Goal: Task Accomplishment & Management: Complete application form

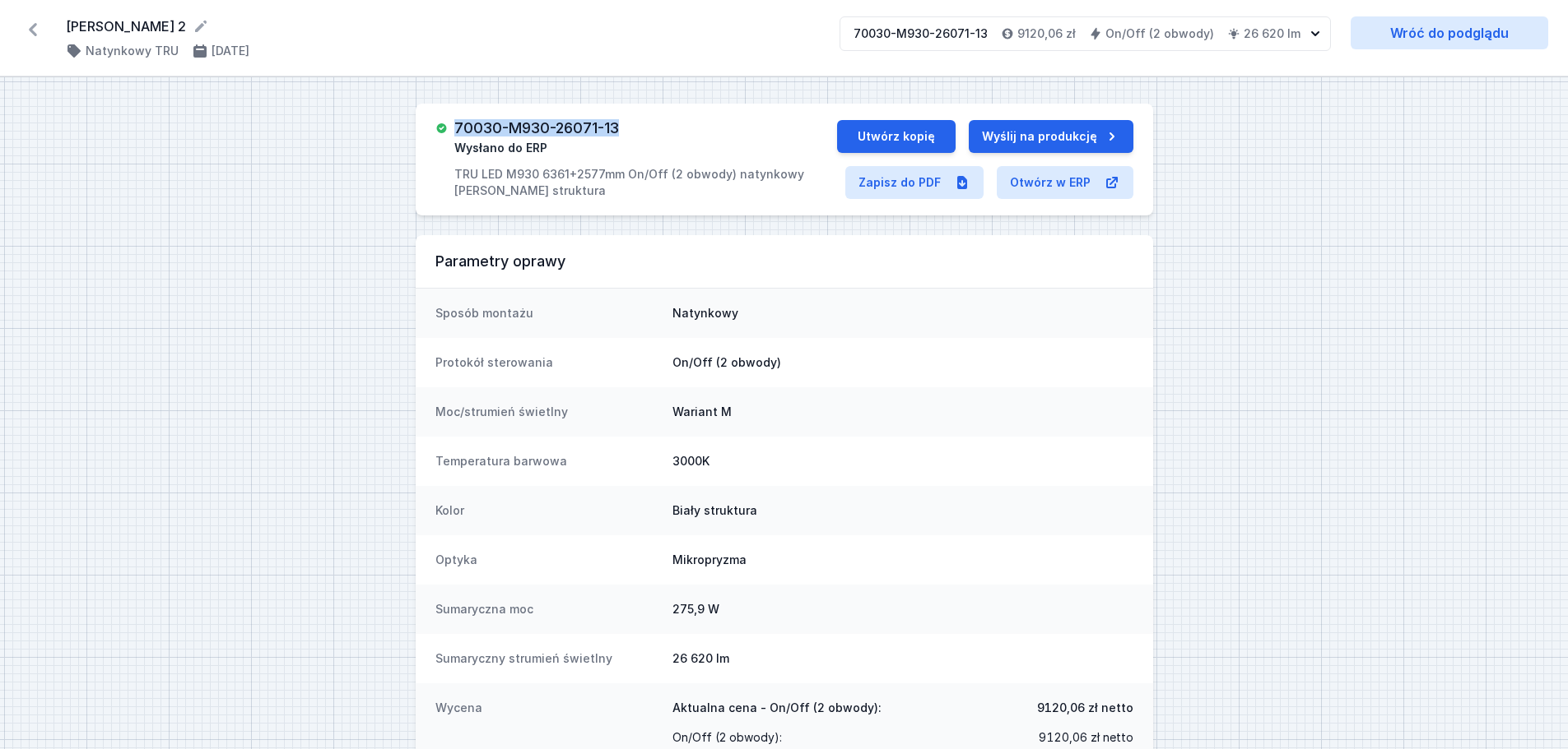
click at [33, 25] on icon at bounding box center [33, 30] width 8 height 13
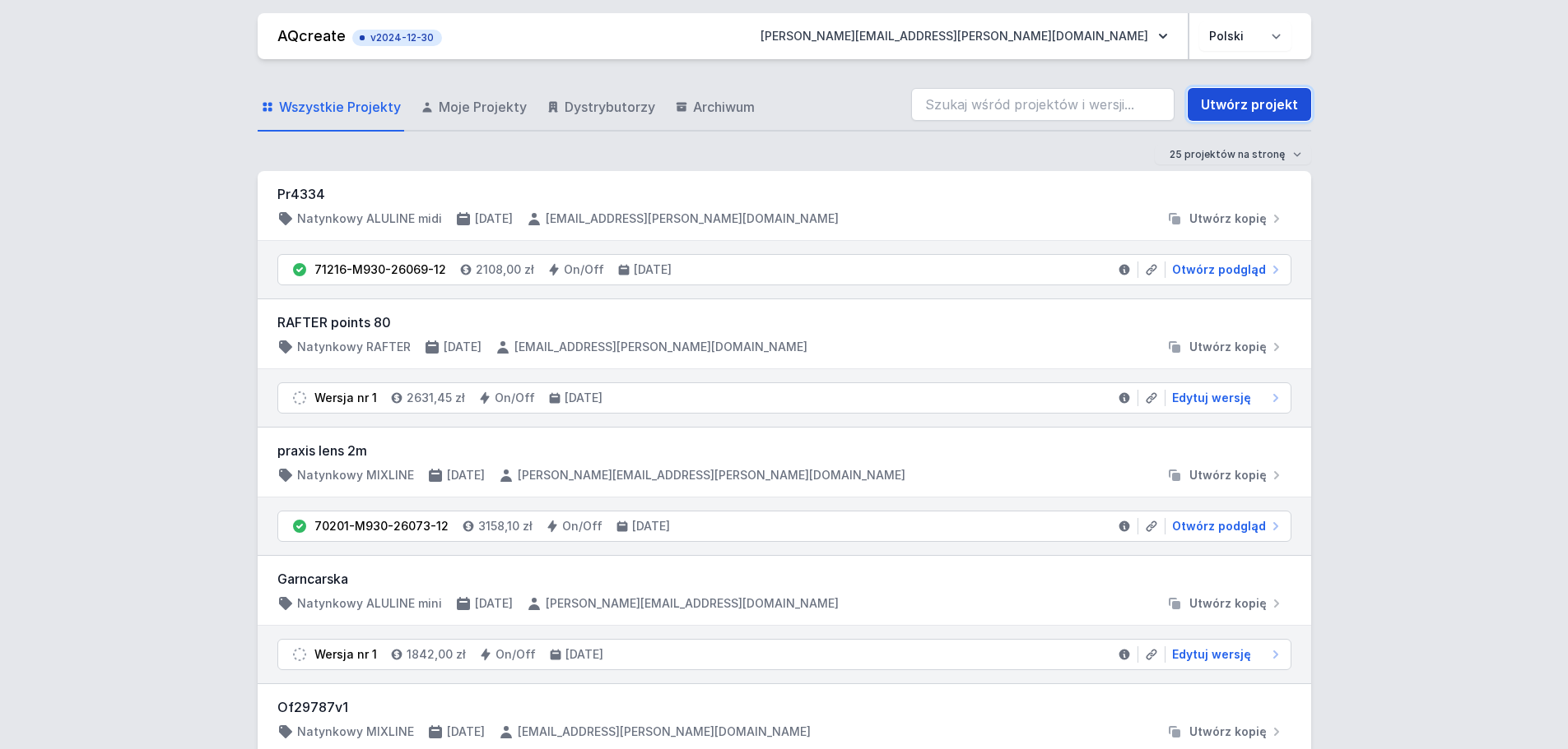
click at [1247, 102] on link "Utwórz projekt" at bounding box center [1248, 104] width 123 height 33
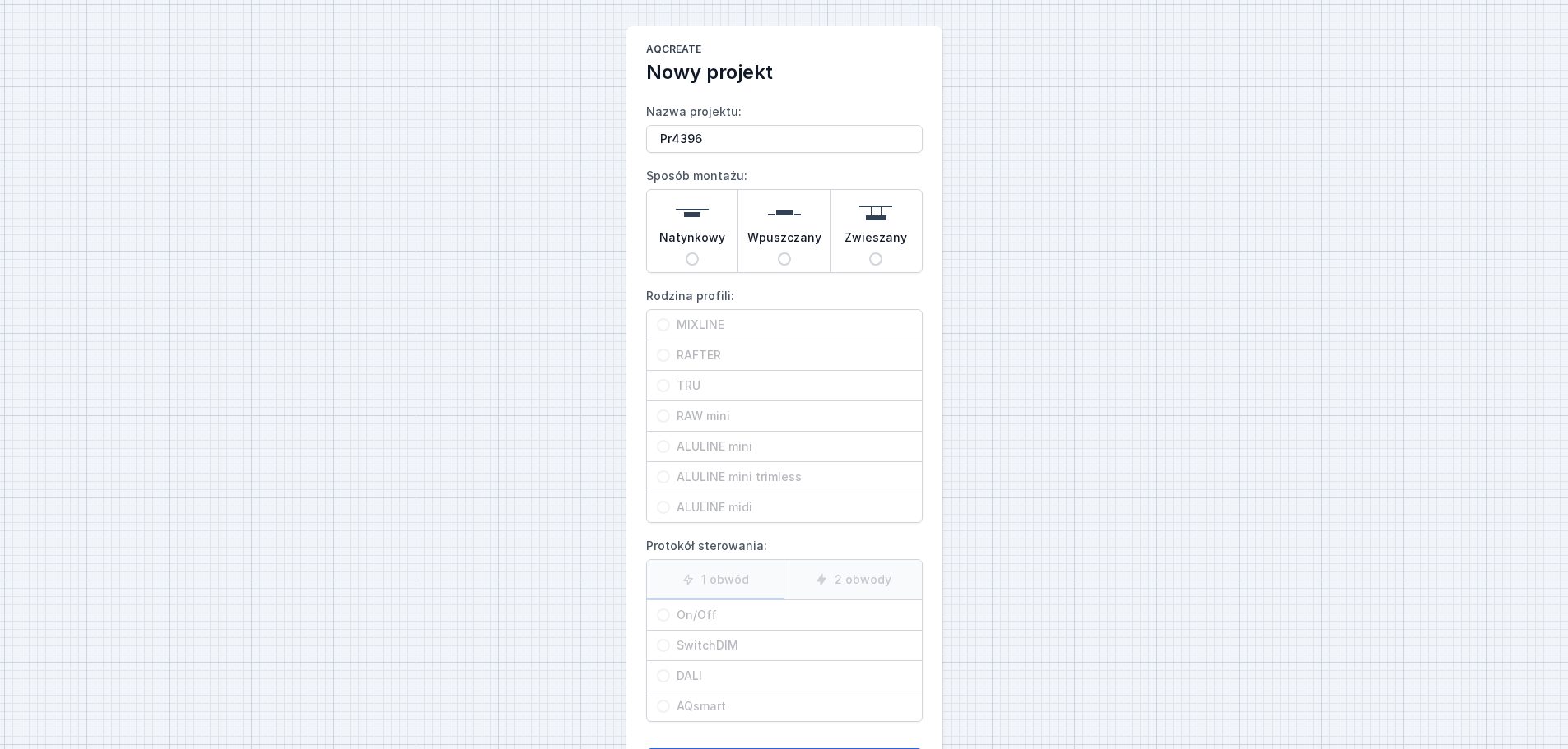
type input "Pr4396"
click at [696, 258] on input "Natynkowy" at bounding box center [692, 259] width 13 height 13
radio input "true"
click at [666, 505] on input "ALULINE midi" at bounding box center [664, 507] width 13 height 13
radio input "true"
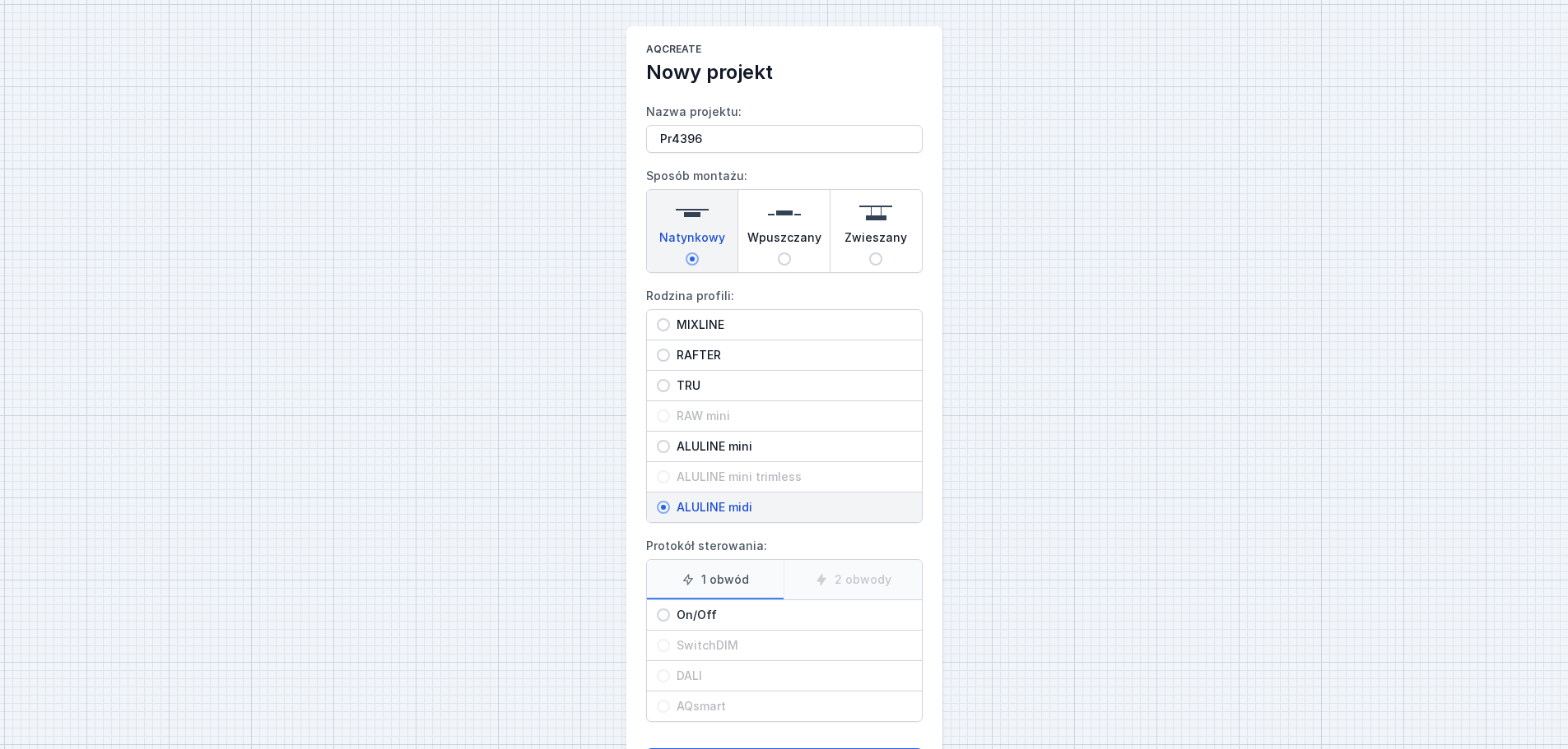
scroll to position [75, 0]
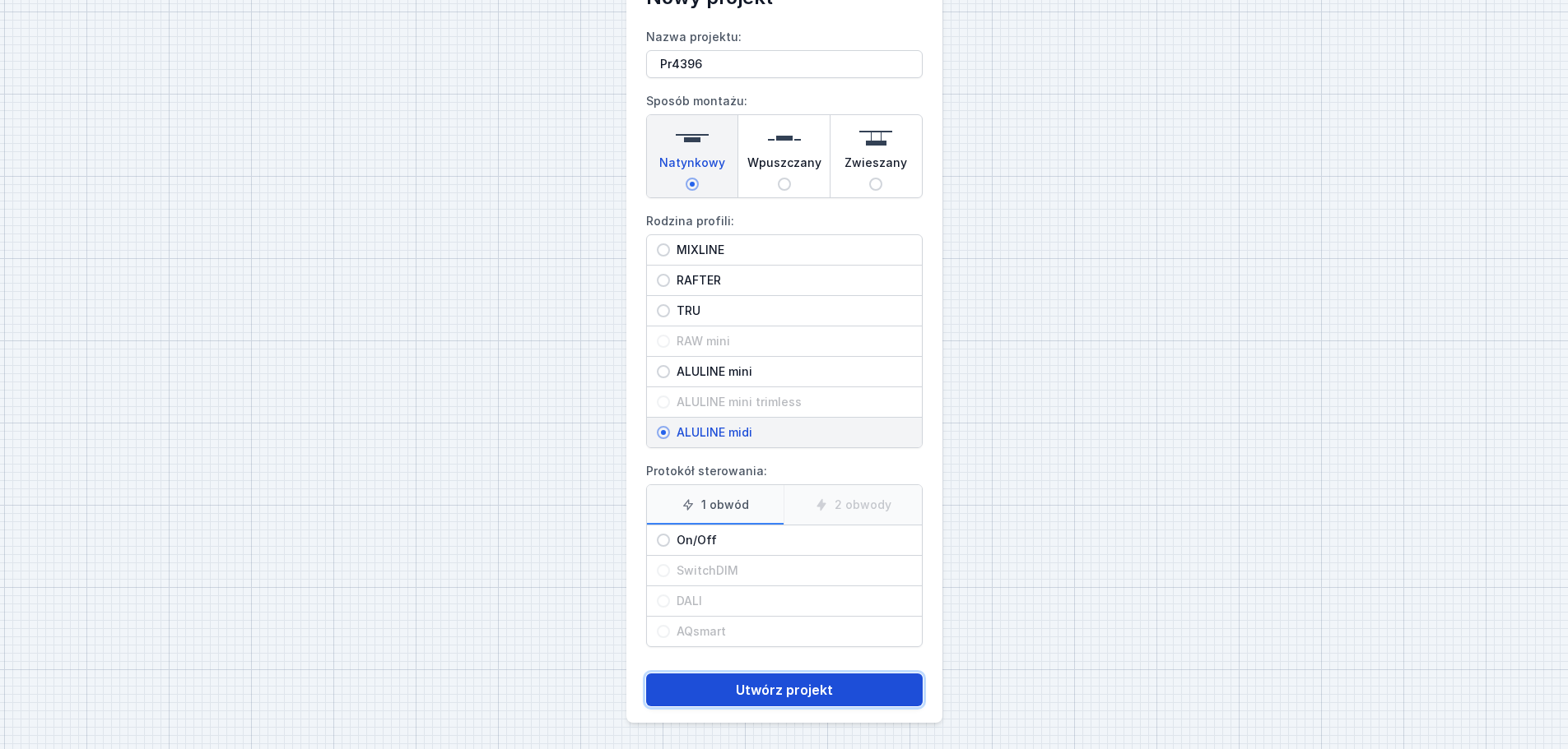
click at [762, 694] on button "Utwórz projekt" at bounding box center [784, 690] width 276 height 33
click at [795, 695] on button "Utwórz projekt" at bounding box center [784, 690] width 276 height 33
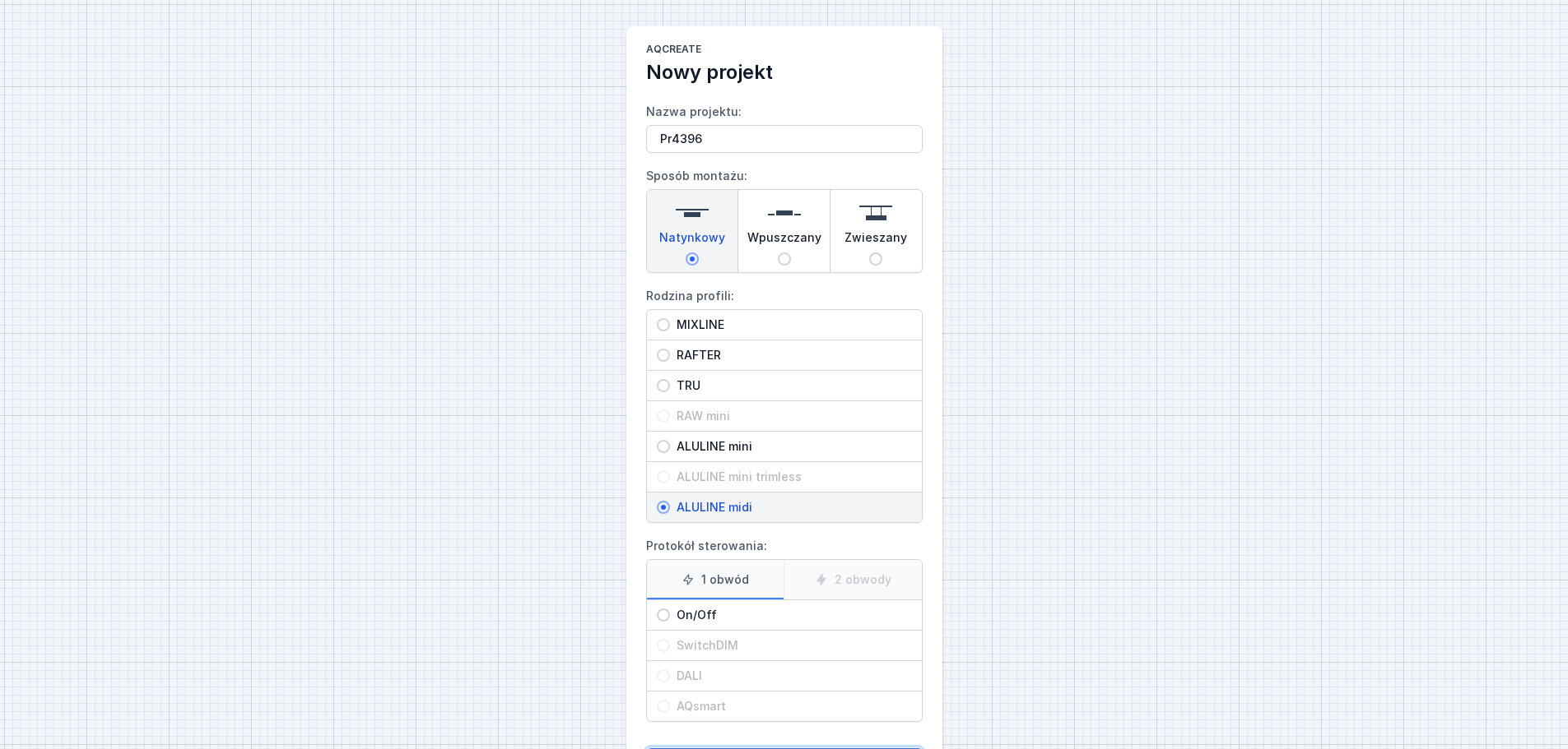
scroll to position [75, 0]
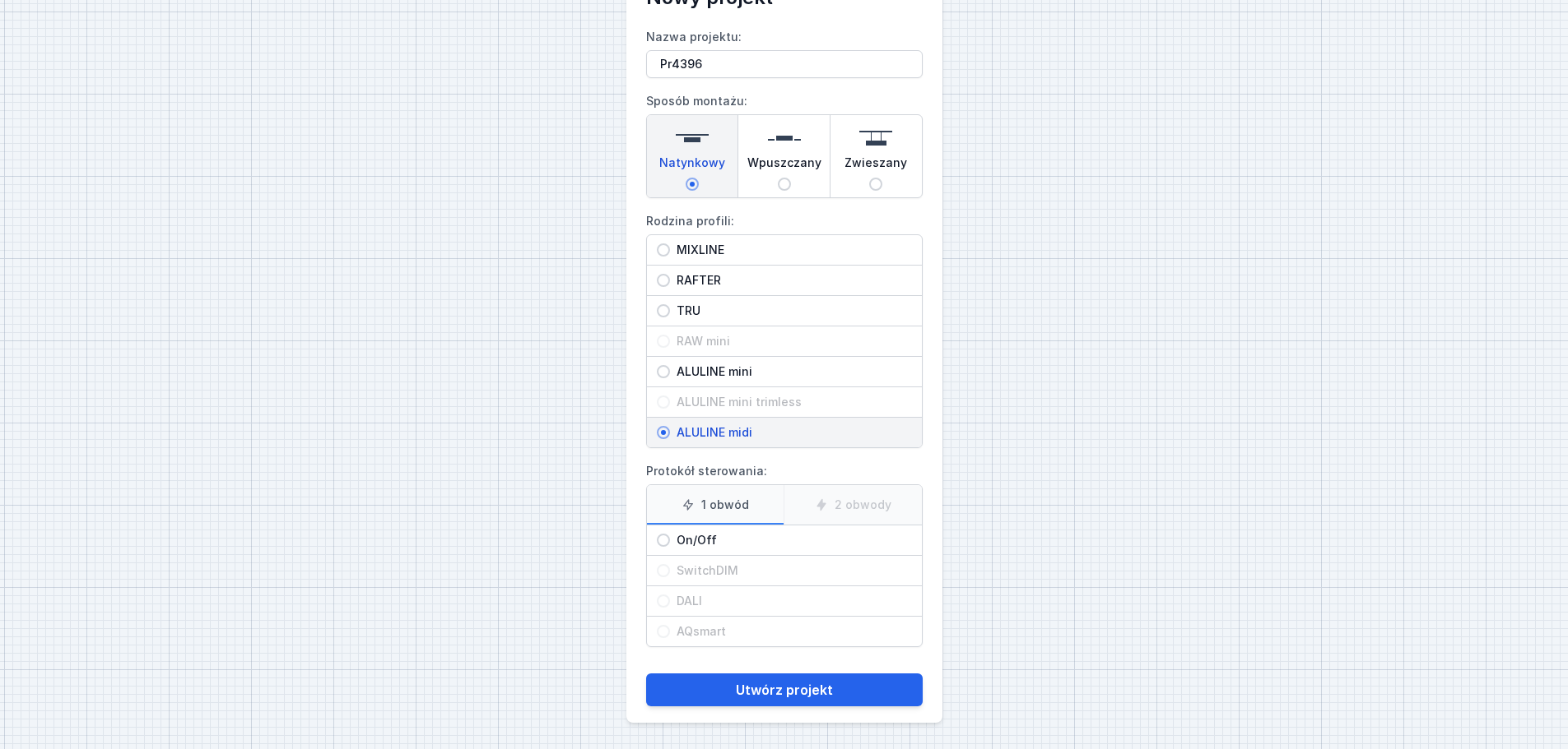
click at [662, 543] on input "On/Off" at bounding box center [664, 540] width 13 height 13
radio input "true"
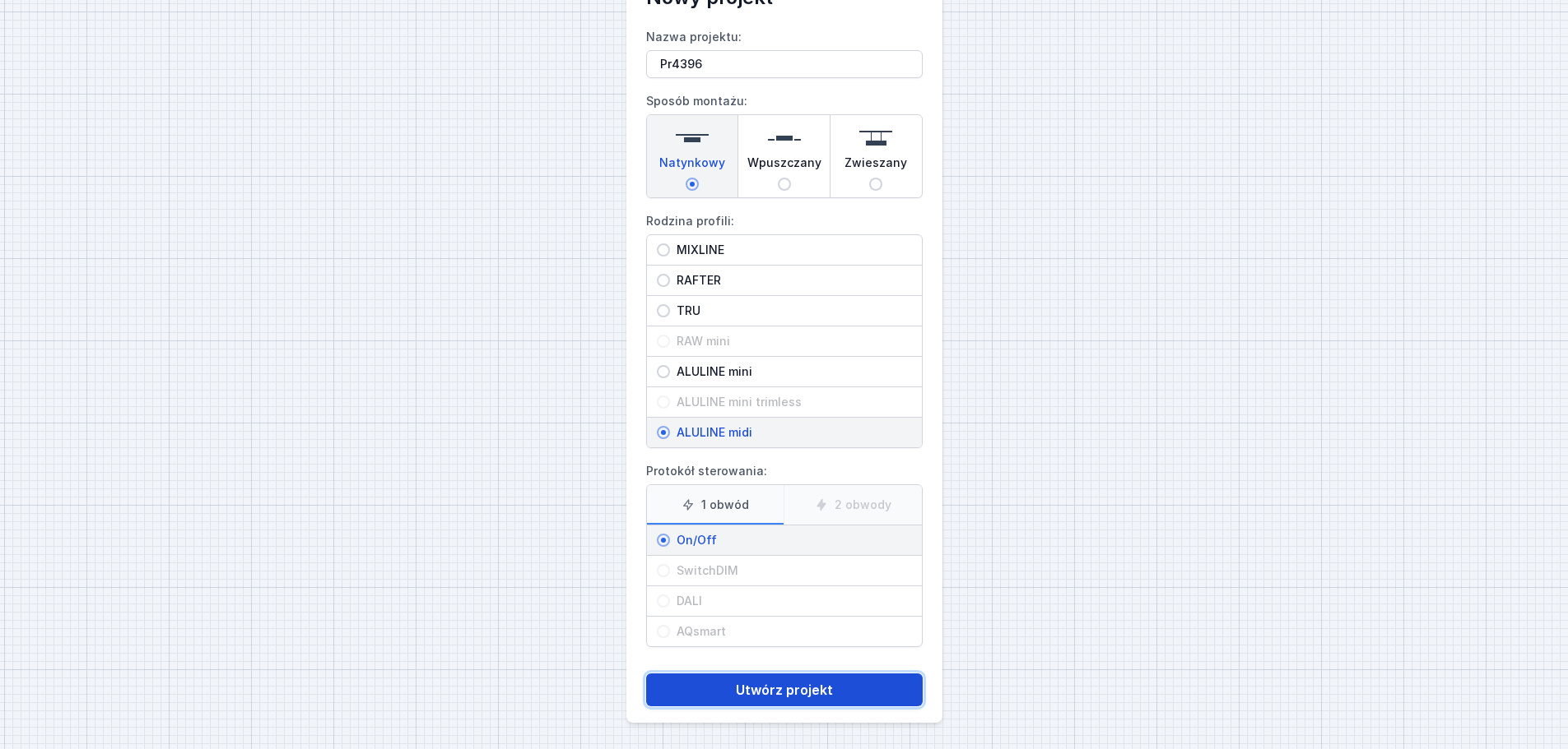
click at [792, 690] on button "Utwórz projekt" at bounding box center [784, 690] width 276 height 33
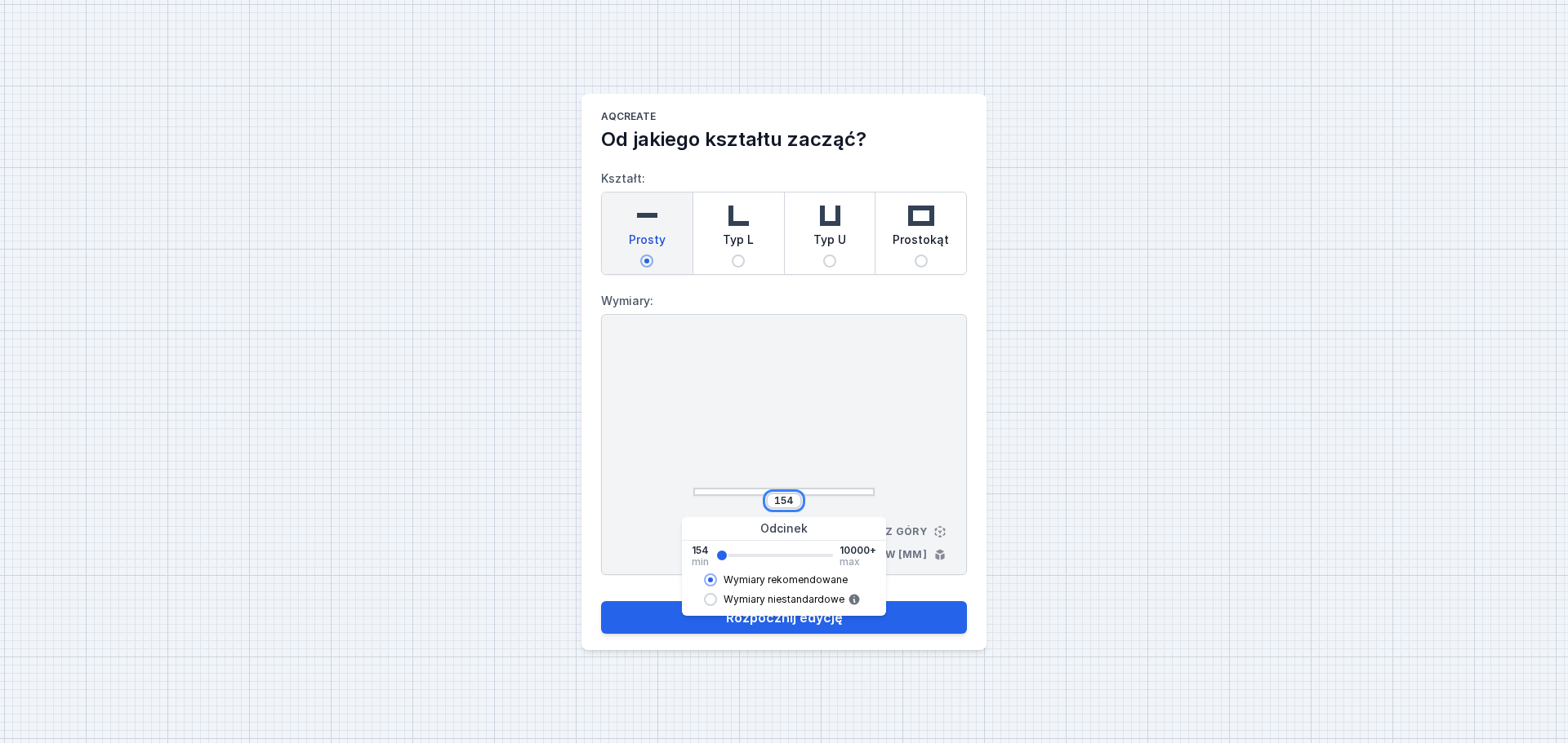
click at [796, 500] on input "154" at bounding box center [784, 501] width 26 height 13
type input "1764"
click at [904, 397] on div "1764 Widok z góry Wymiary w [mm]" at bounding box center [784, 445] width 366 height 261
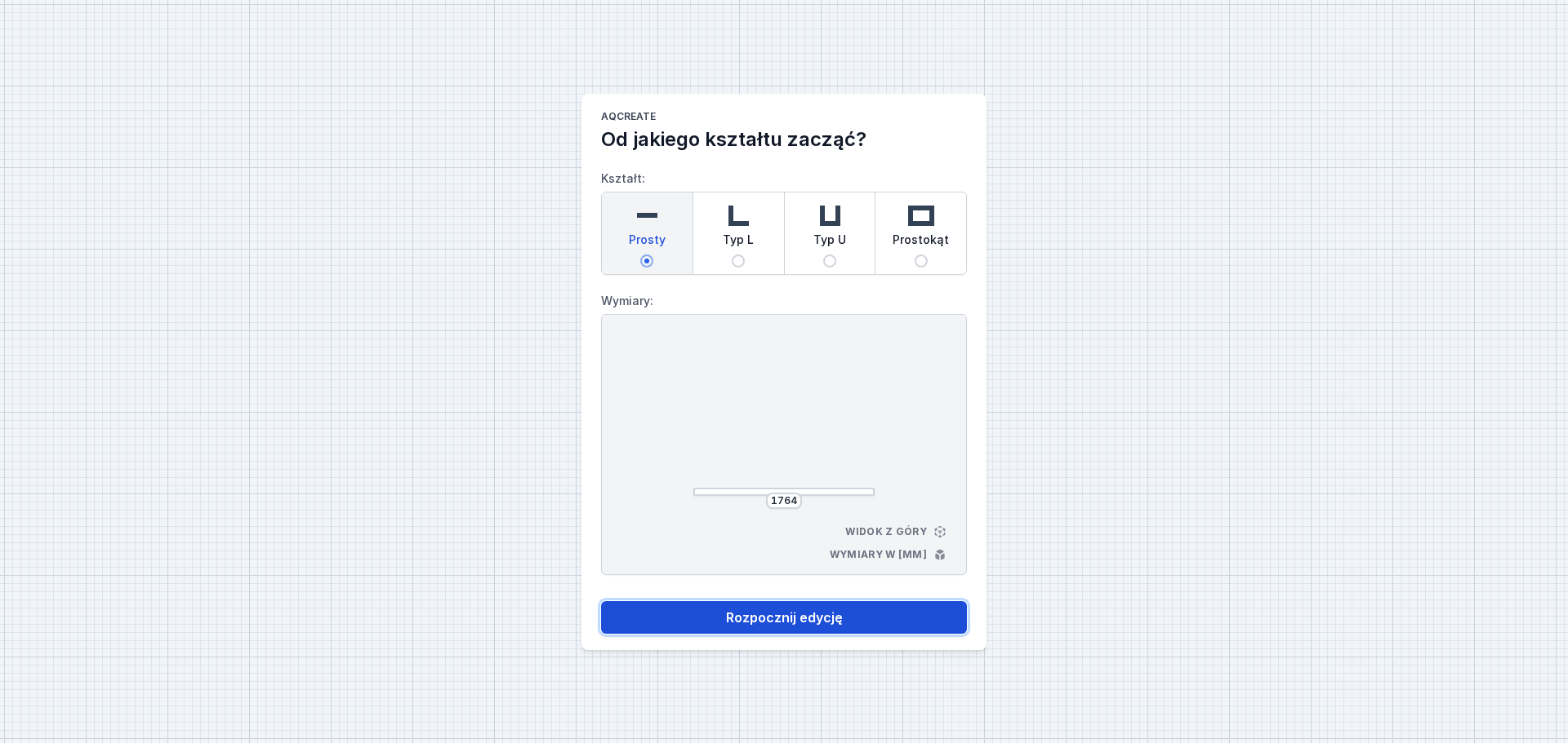
click at [804, 620] on button "Rozpocznij edycję" at bounding box center [784, 617] width 366 height 33
select select "3000"
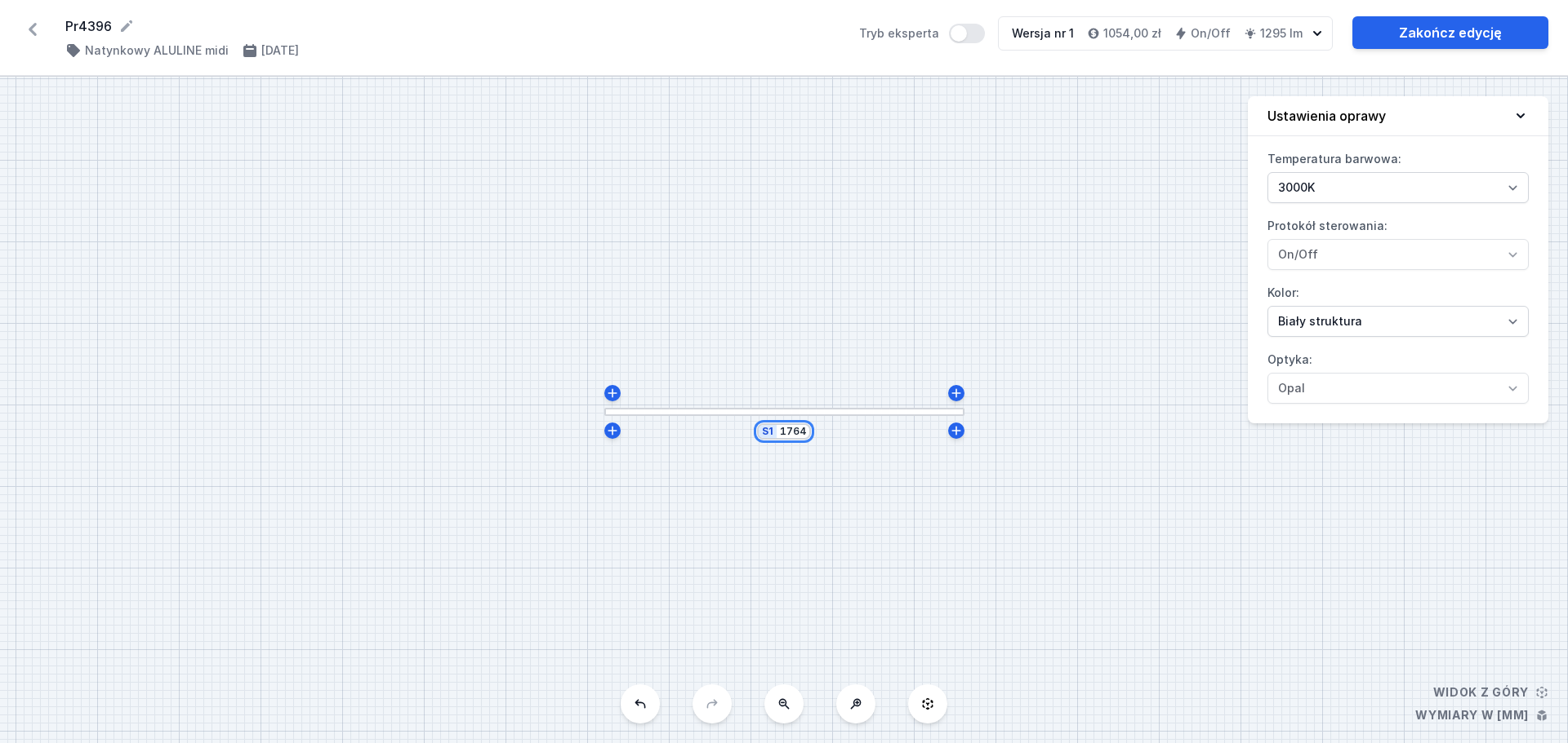
click at [805, 428] on input "1764" at bounding box center [793, 432] width 26 height 13
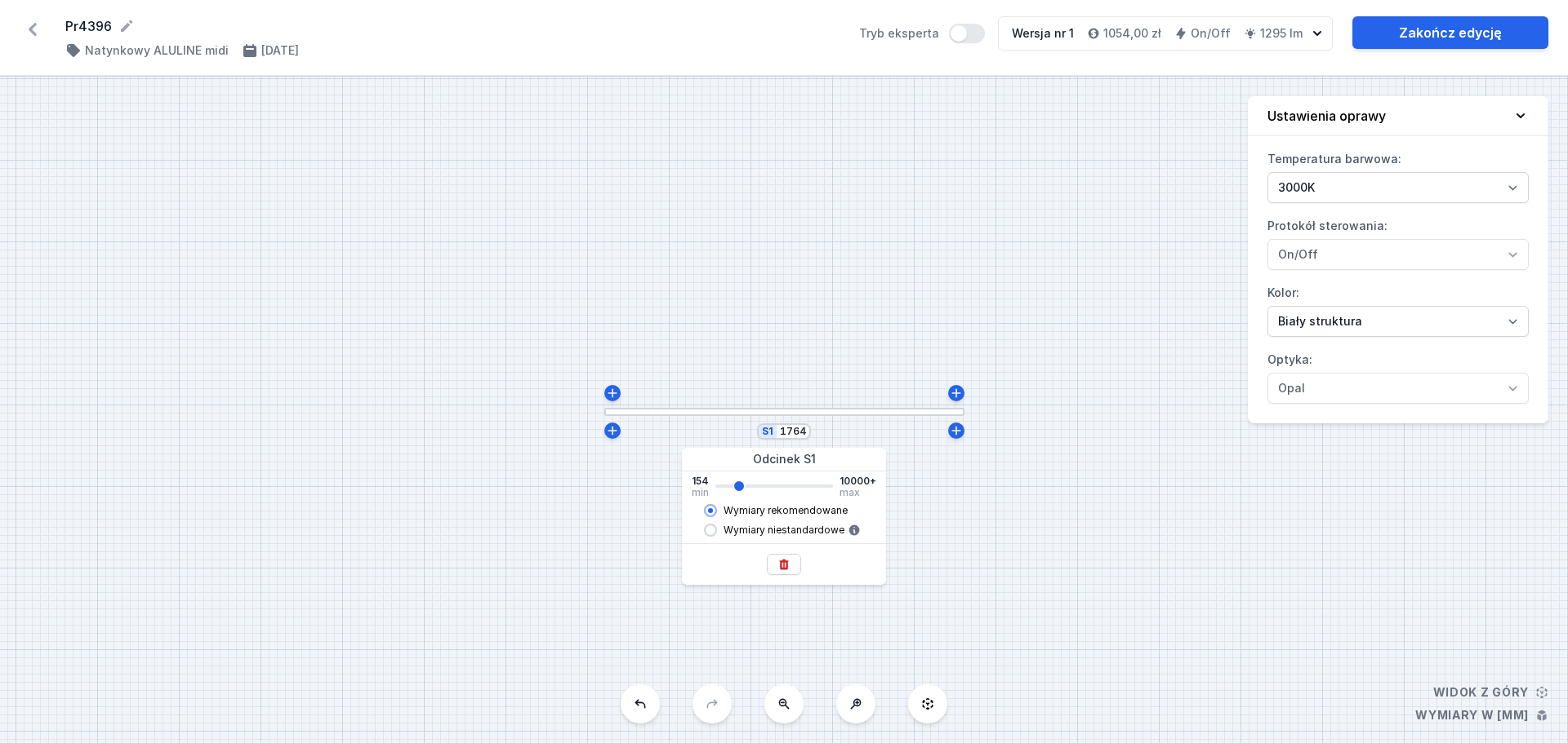
click at [1051, 508] on div "S1 1764" at bounding box center [784, 409] width 1568 height 667
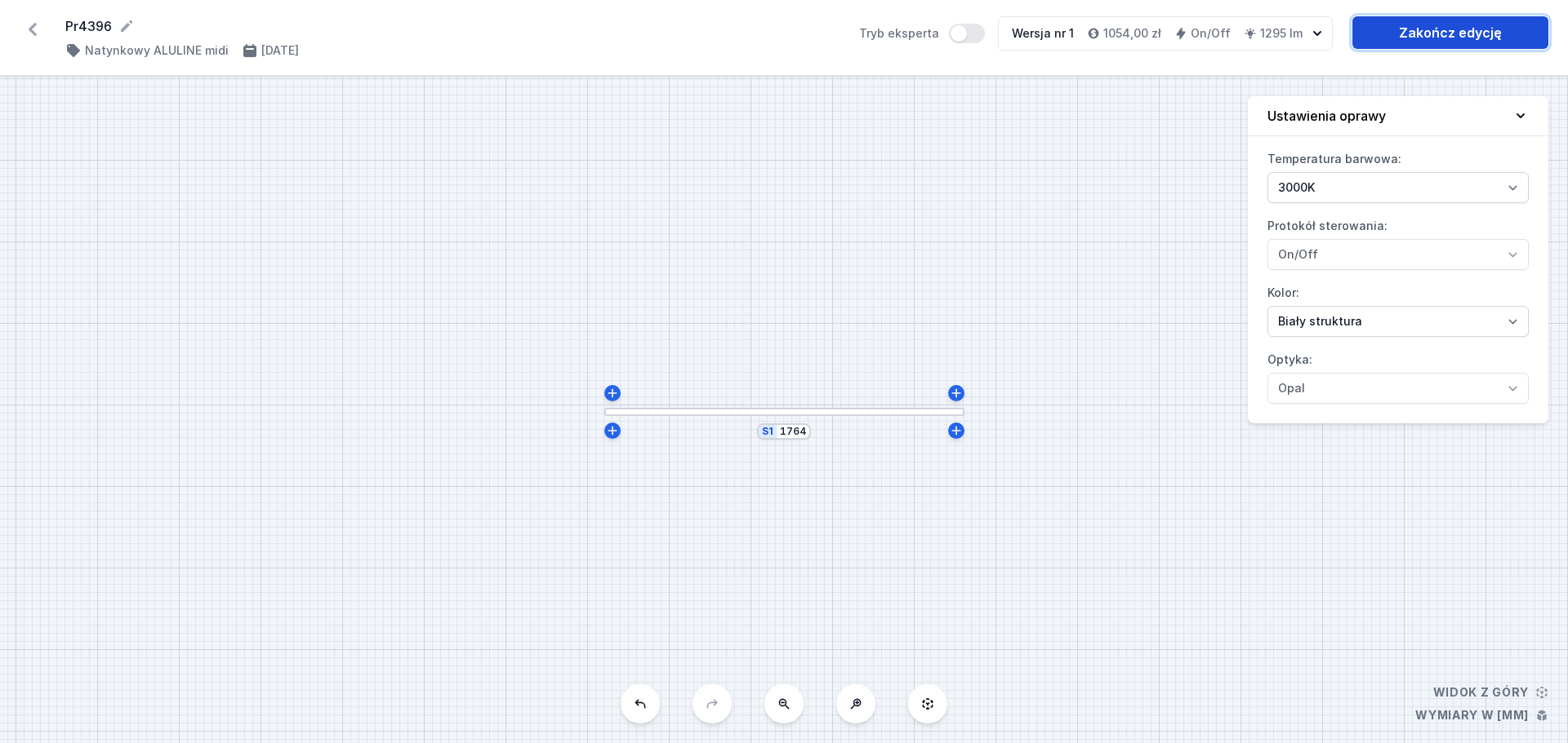
click at [1452, 31] on link "Zakończ edycję" at bounding box center [1450, 33] width 196 height 33
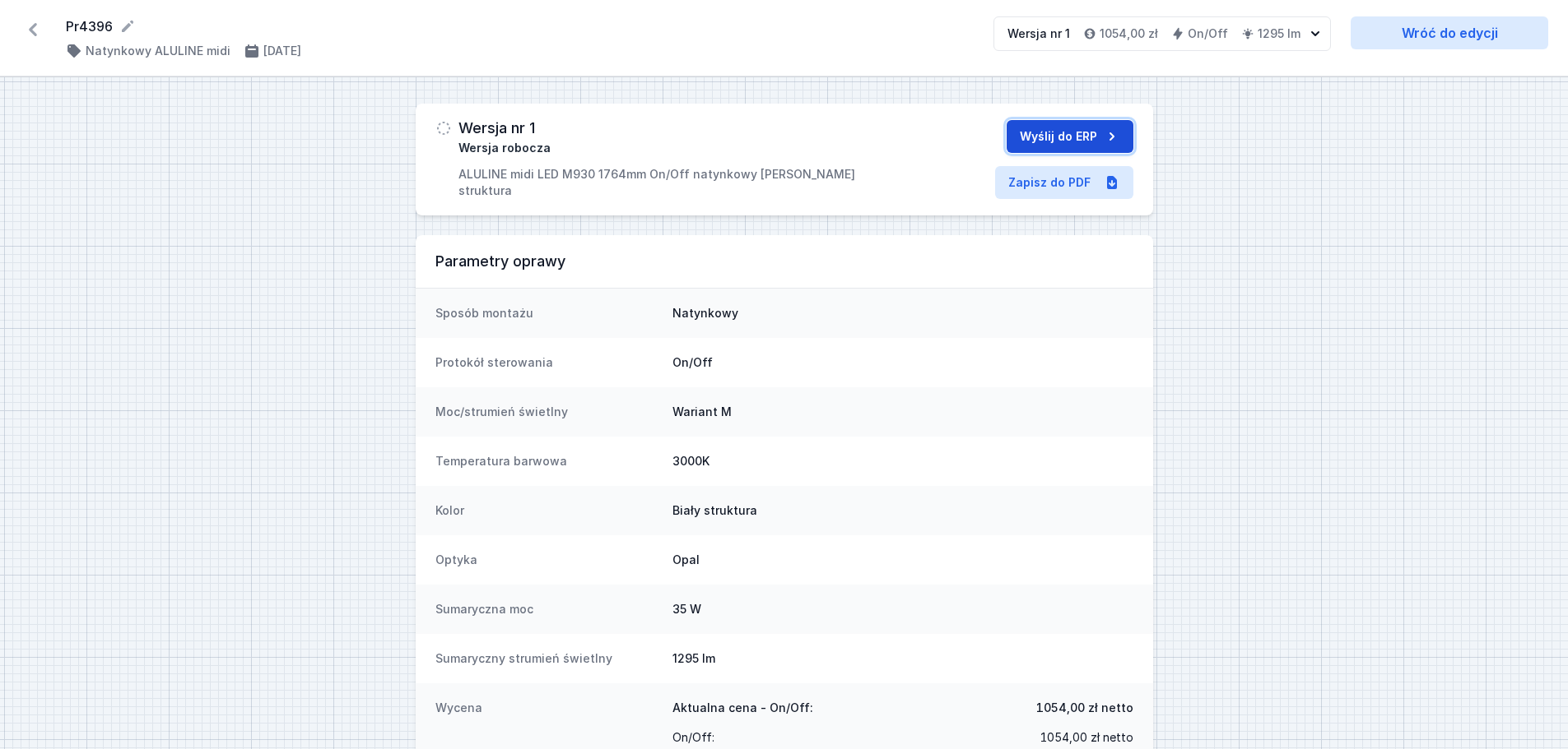
click at [1042, 133] on button "Wyślij do ERP" at bounding box center [1070, 136] width 127 height 33
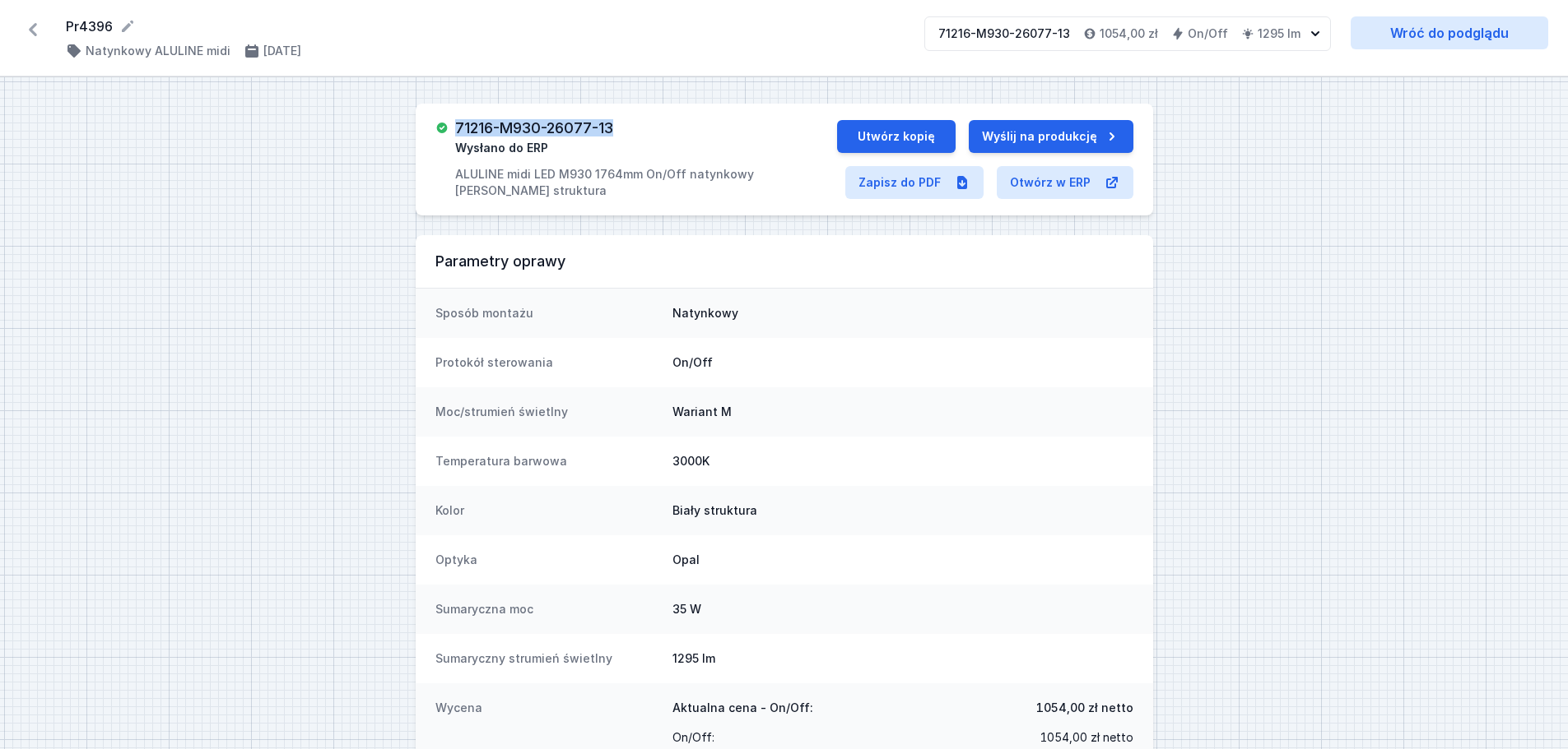
drag, startPoint x: 622, startPoint y: 126, endPoint x: 457, endPoint y: 129, distance: 165.0
click at [457, 129] on div "71216-M930-26077-13 Wysłano do ERP ALULINE midi LED M930 1764mm On/Off natynkow…" at bounding box center [635, 160] width 401 height 79
copy h3 "71216-M930-26077-13"
click at [30, 30] on icon at bounding box center [33, 30] width 8 height 13
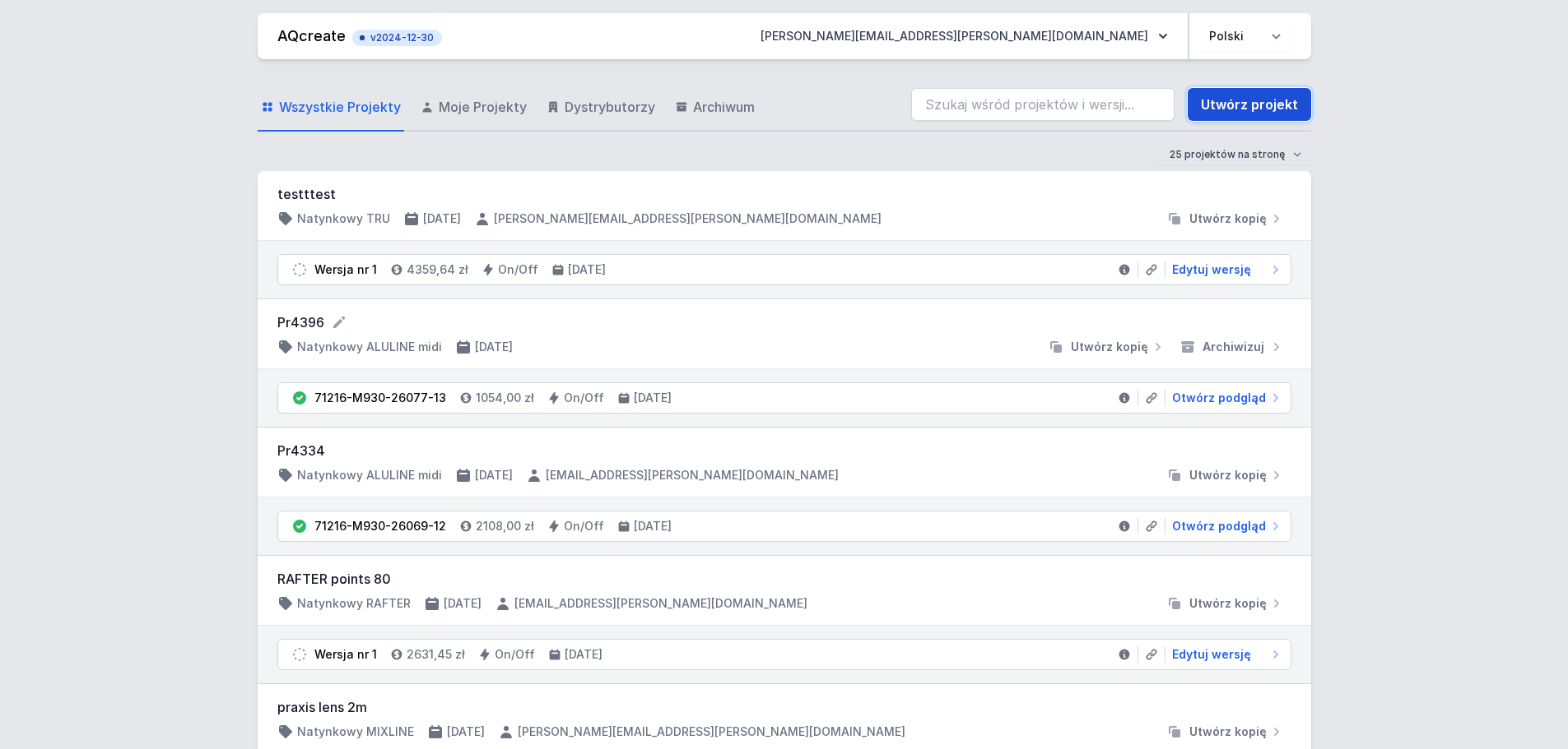
click at [1238, 103] on link "Utwórz projekt" at bounding box center [1248, 104] width 123 height 33
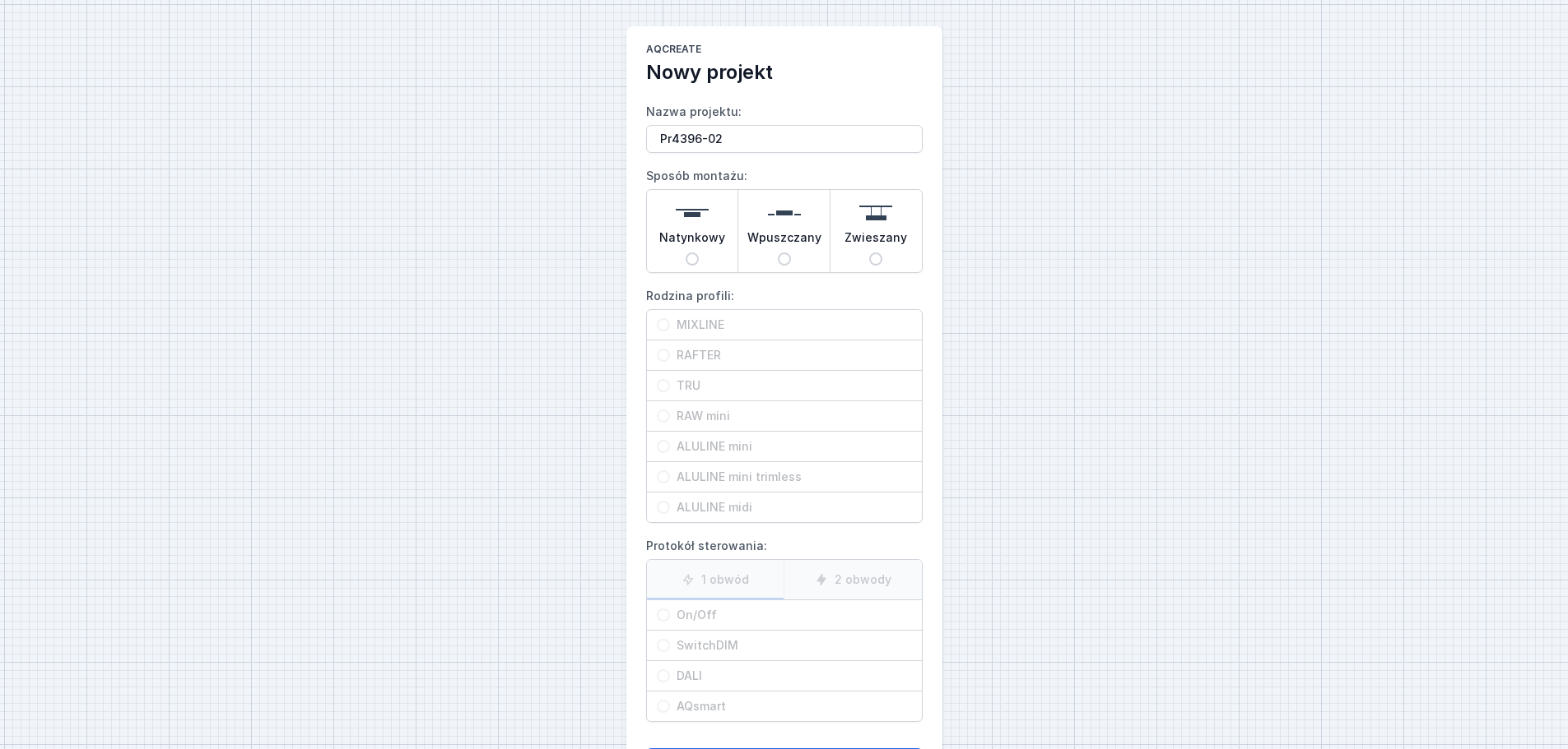
type input "Pr4396-02"
click at [694, 257] on input "Natynkowy" at bounding box center [692, 259] width 13 height 13
radio input "true"
click at [664, 505] on input "ALULINE midi" at bounding box center [664, 507] width 13 height 13
radio input "true"
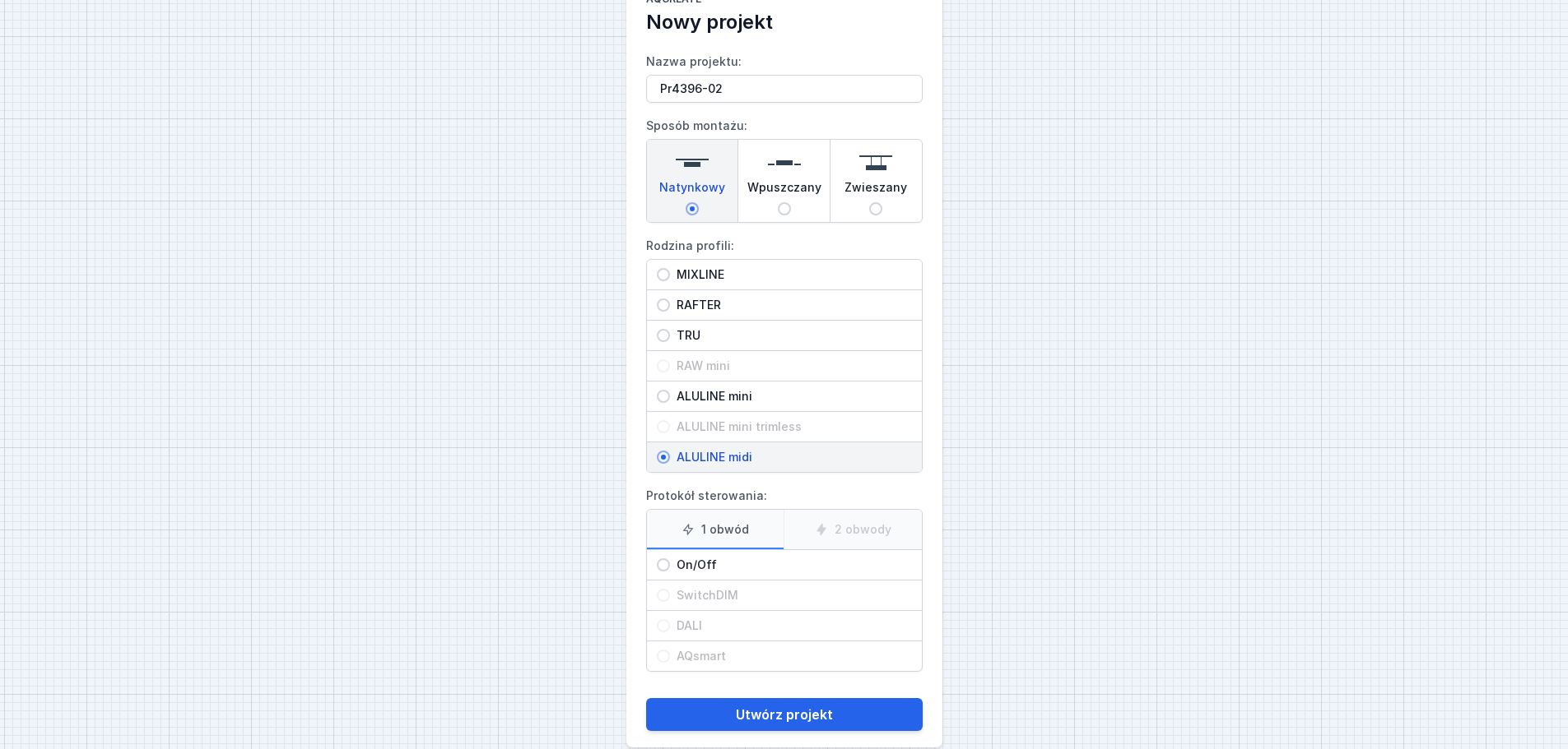
scroll to position [75, 0]
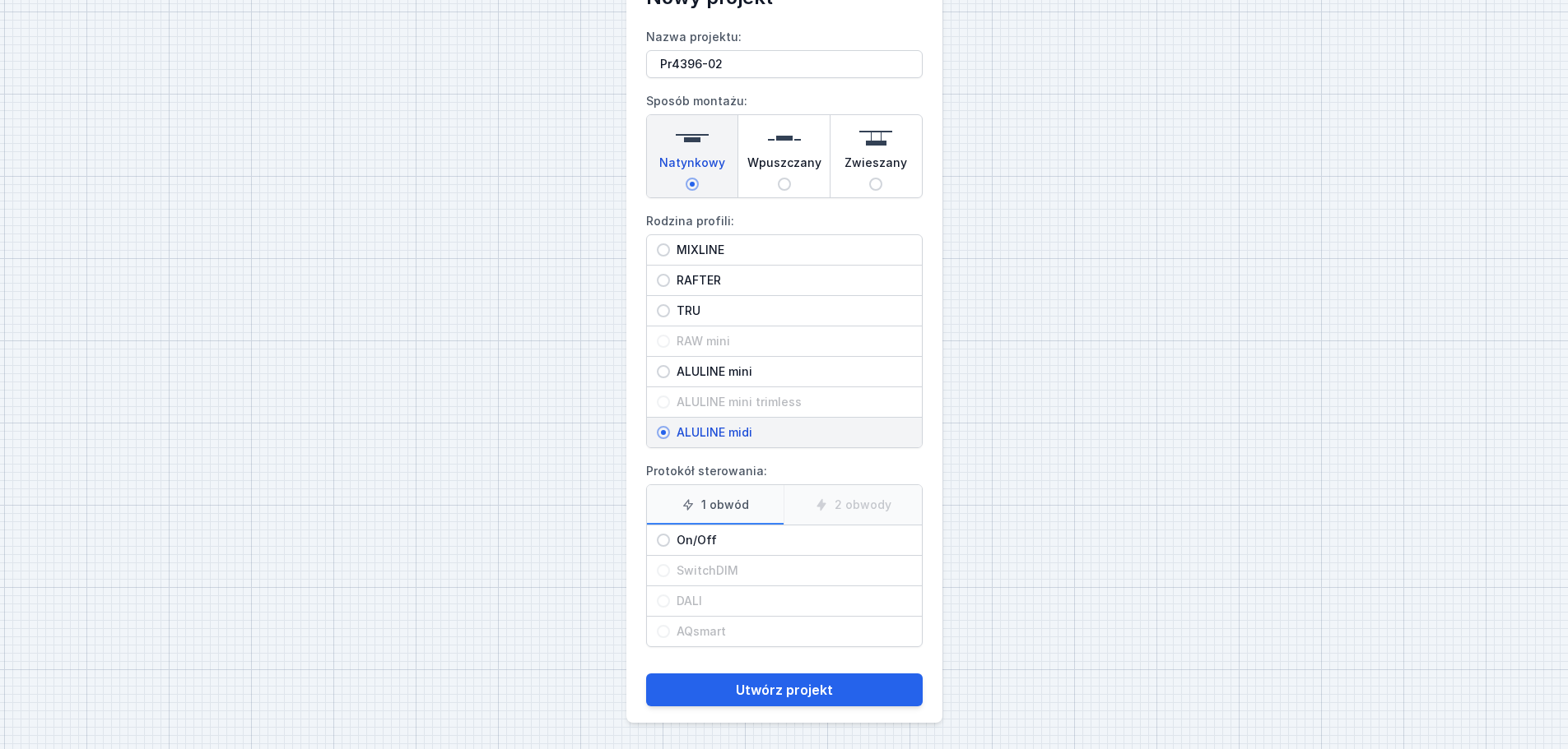
click at [665, 543] on input "On/Off" at bounding box center [664, 540] width 13 height 13
radio input "true"
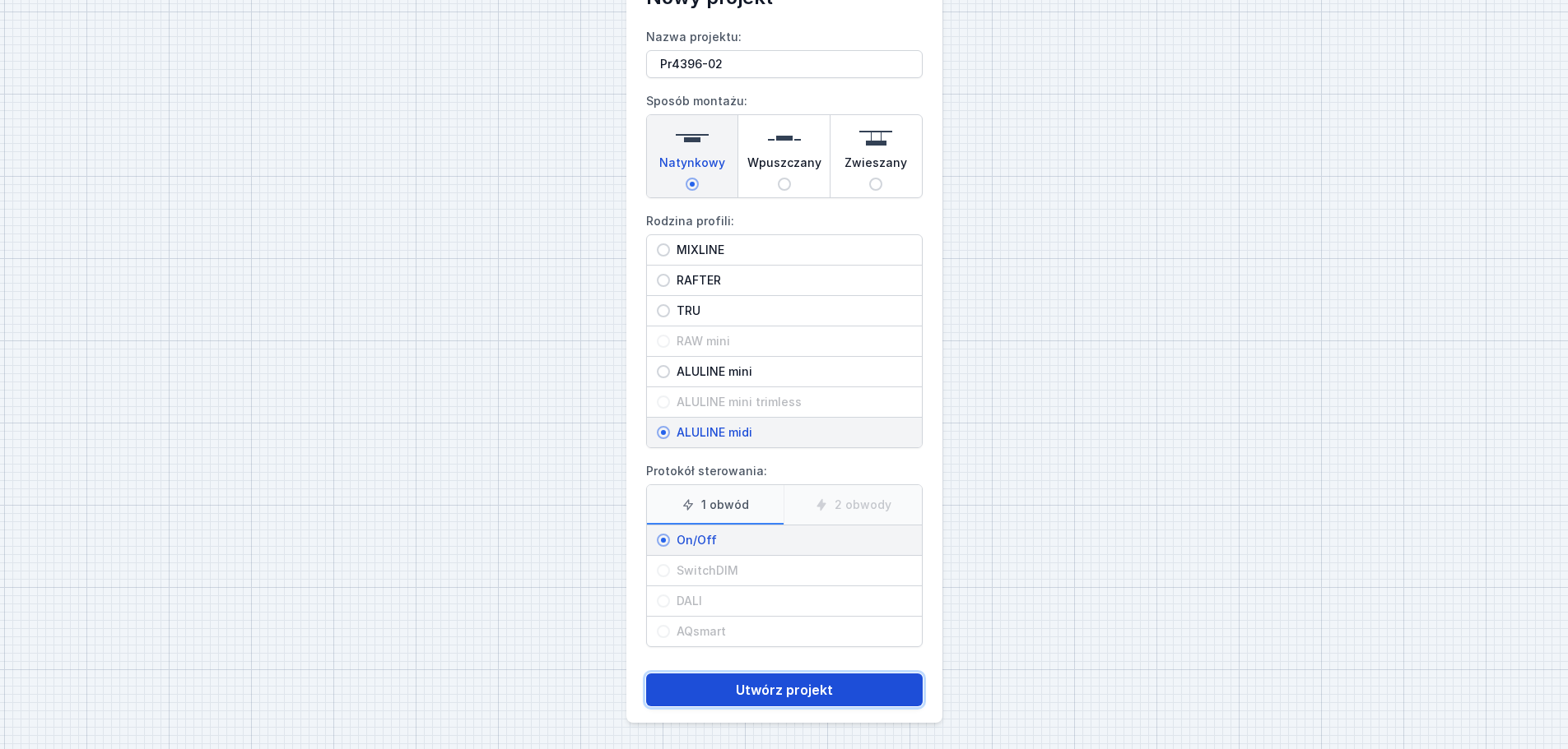
click at [784, 690] on button "Utwórz projekt" at bounding box center [784, 690] width 276 height 33
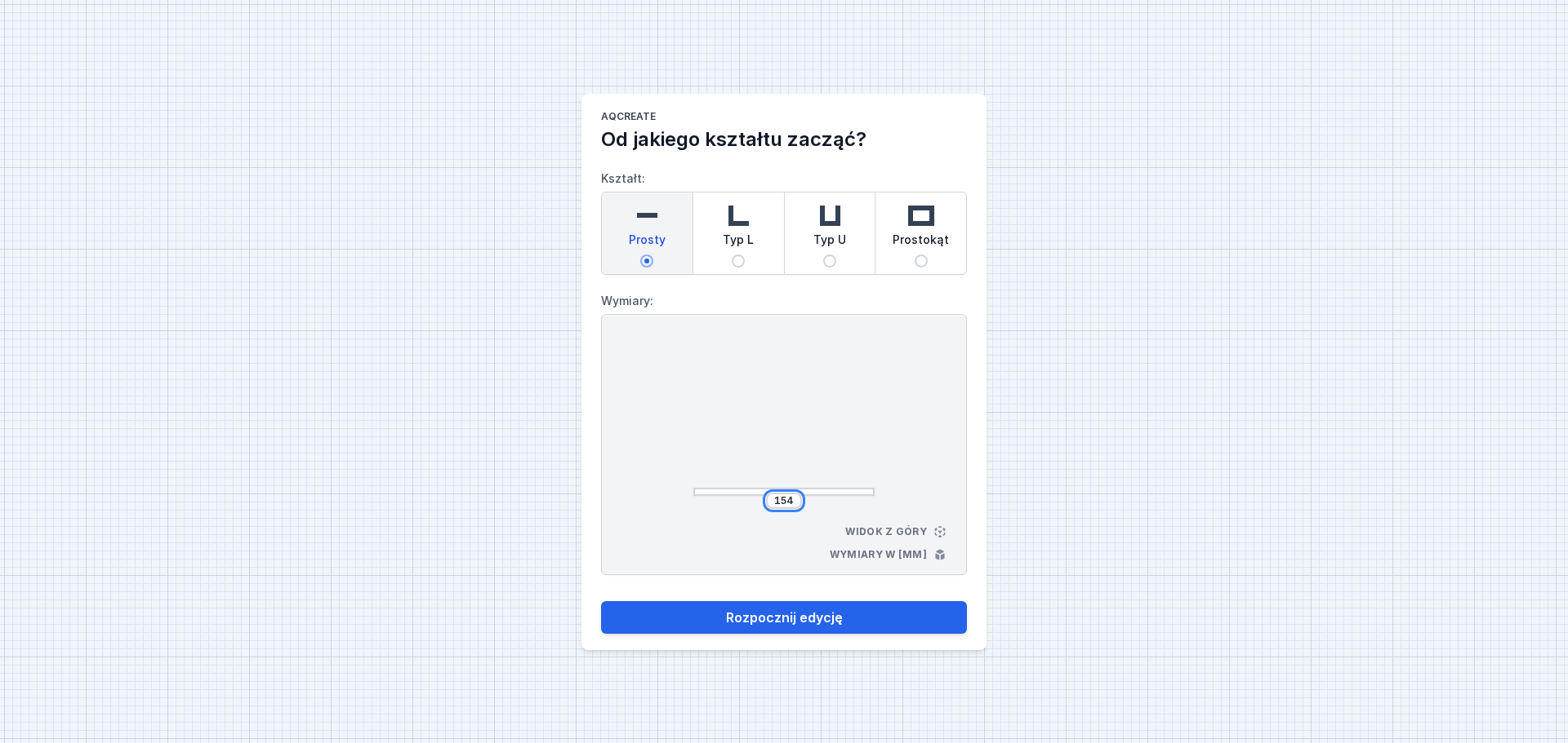
click at [795, 499] on input "154" at bounding box center [784, 501] width 26 height 13
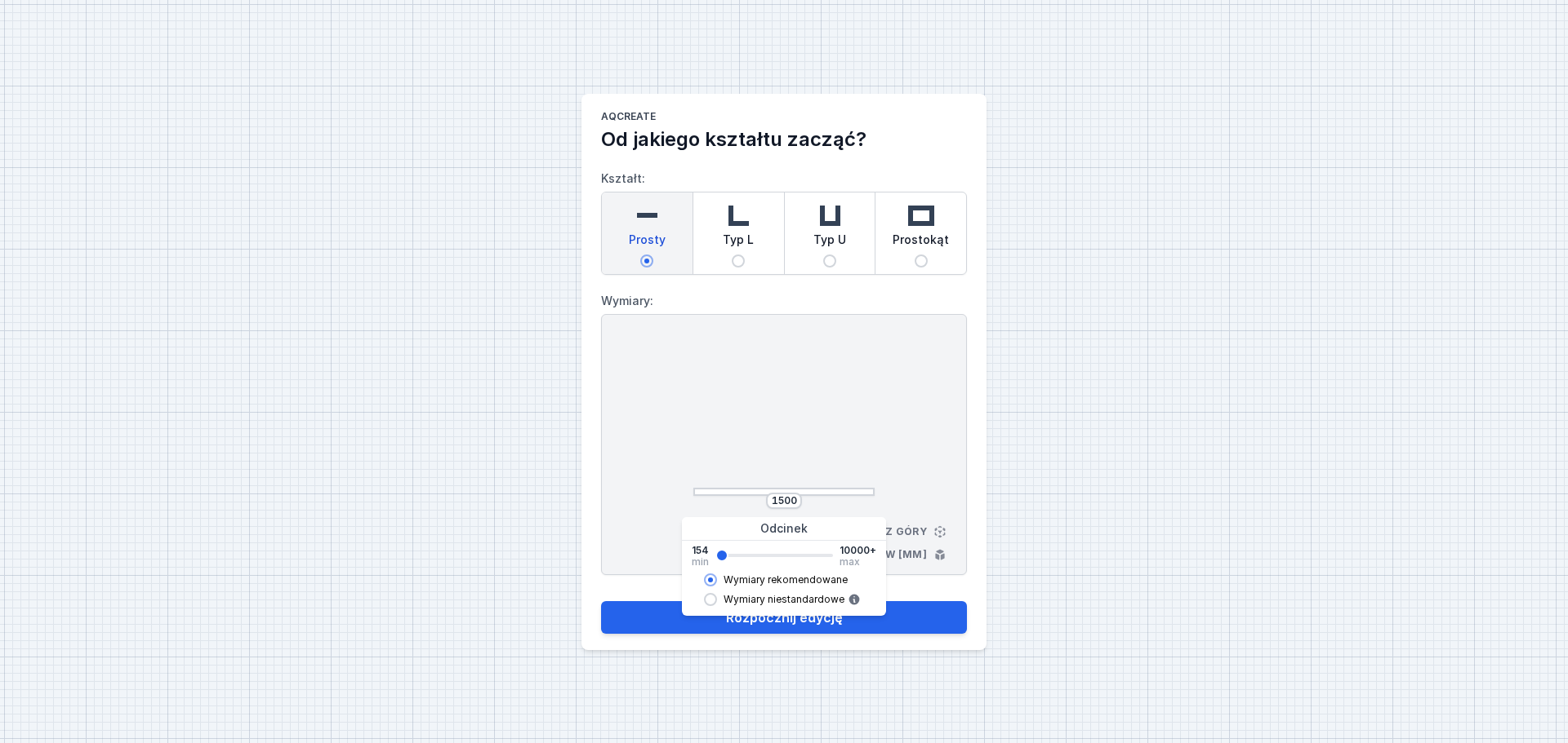
type input "1488"
click at [863, 393] on div at bounding box center [784, 419] width 181 height 155
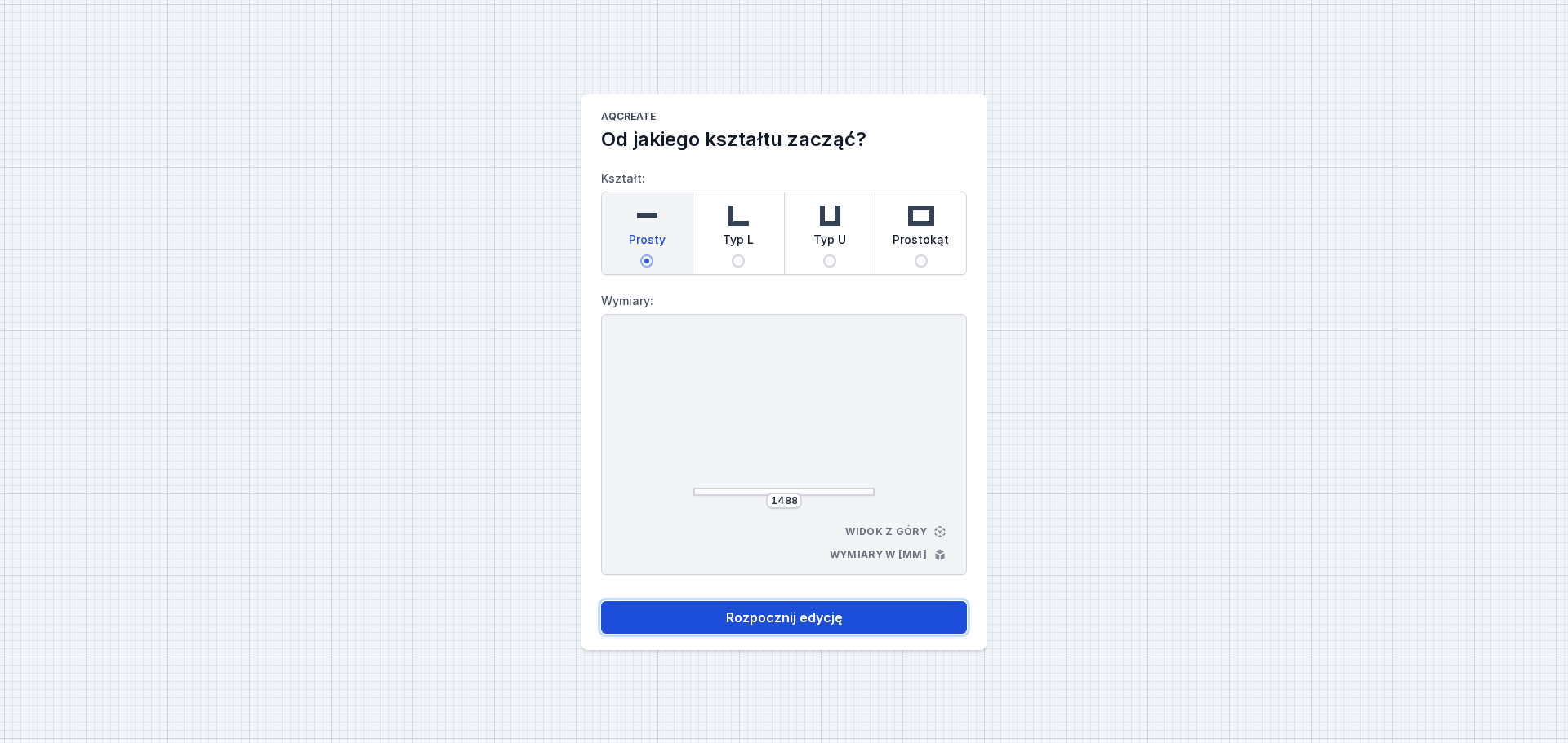
click at [802, 614] on button "Rozpocznij edycję" at bounding box center [784, 617] width 366 height 33
select select "3000"
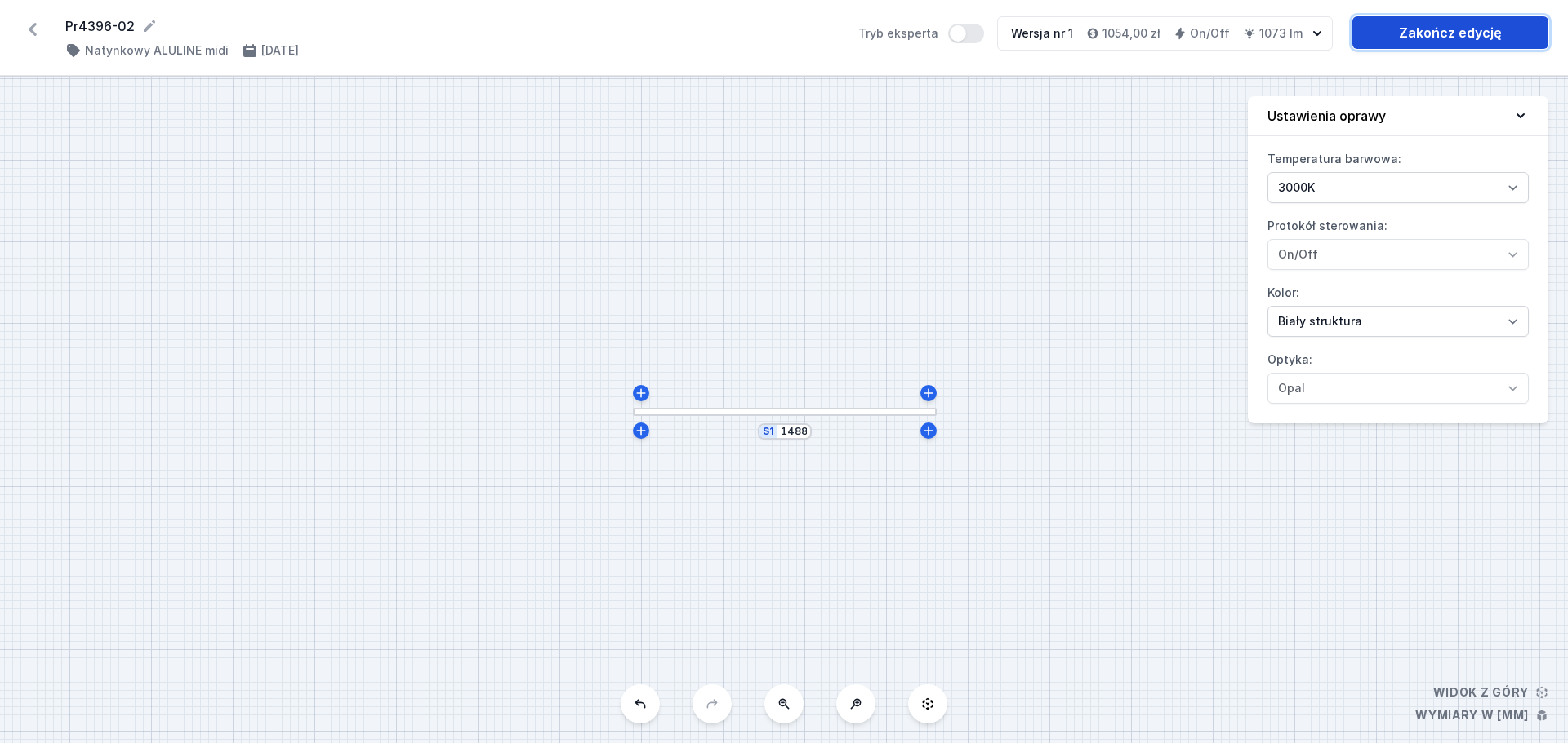
drag, startPoint x: 1479, startPoint y: 24, endPoint x: 1467, endPoint y: 29, distance: 13.0
click at [1478, 24] on link "Zakończ edycję" at bounding box center [1450, 33] width 196 height 33
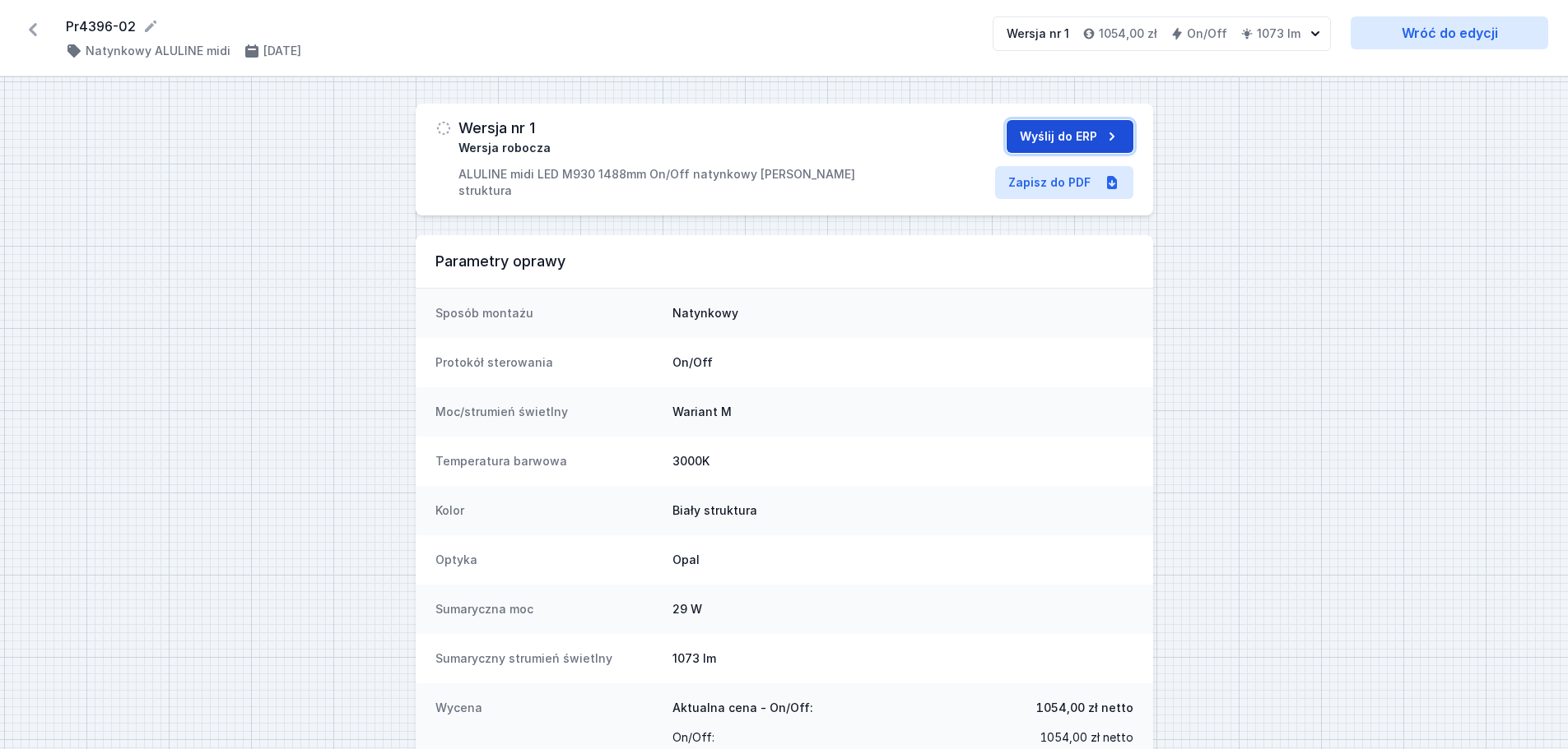
click at [1086, 140] on button "Wyślij do ERP" at bounding box center [1070, 136] width 127 height 33
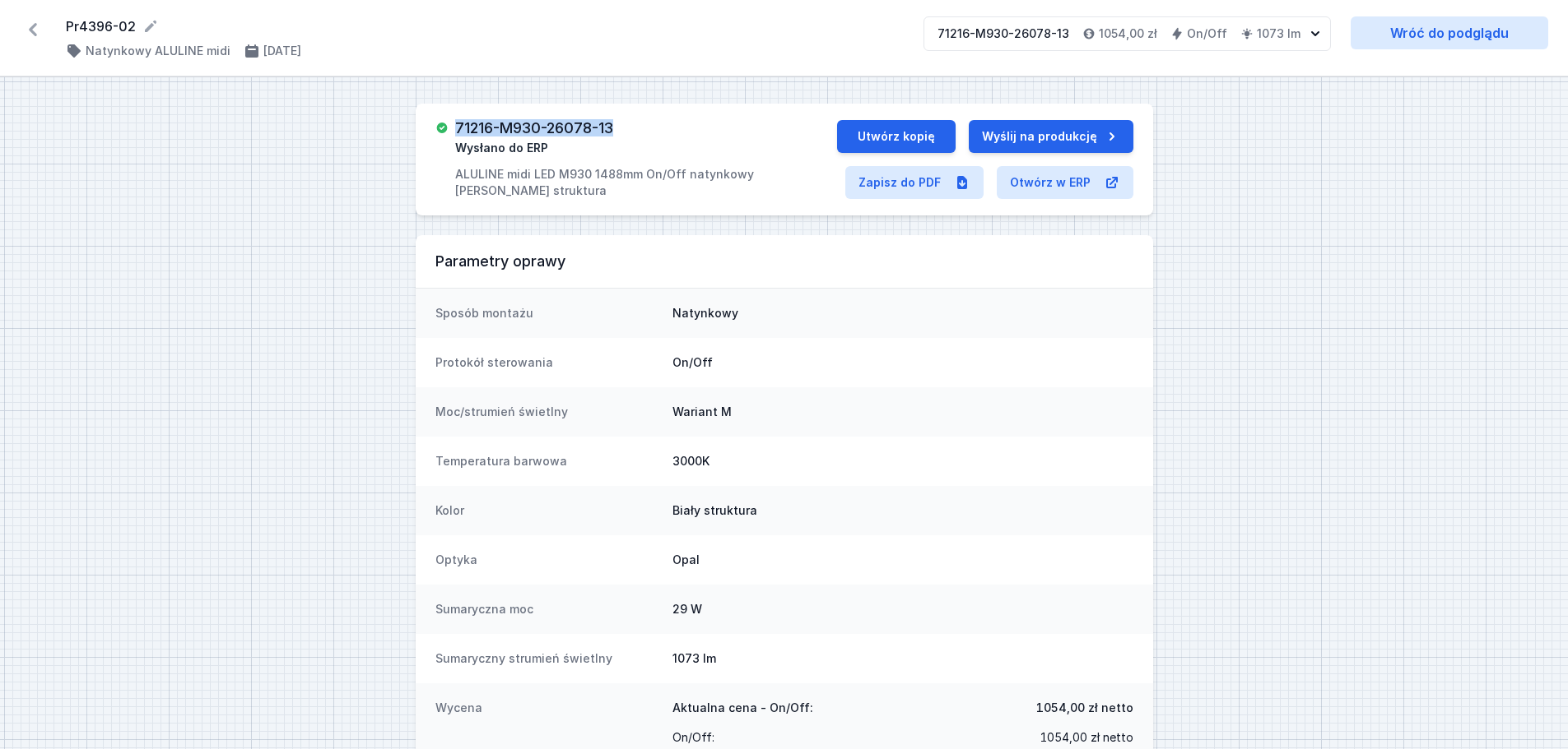
drag, startPoint x: 626, startPoint y: 123, endPoint x: 458, endPoint y: 129, distance: 168.1
click at [458, 129] on div "71216-M930-26078-13 Wysłano do ERP ALULINE midi LED M930 1488mm On/Off natynkow…" at bounding box center [645, 160] width 381 height 79
copy h3 "71216-M930-26078-13"
click at [37, 31] on icon at bounding box center [33, 30] width 26 height 26
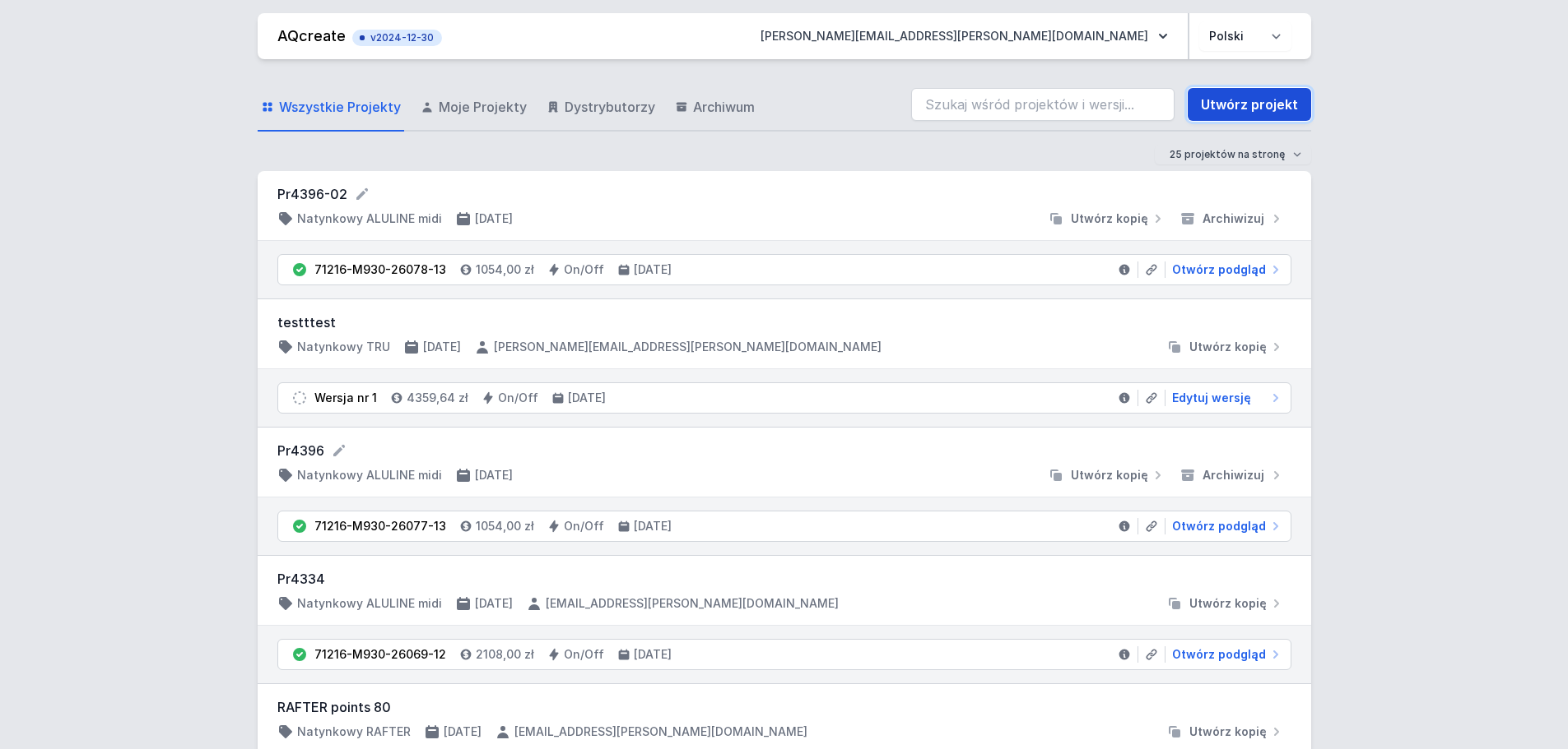
click at [1248, 107] on link "Utwórz projekt" at bounding box center [1248, 104] width 123 height 33
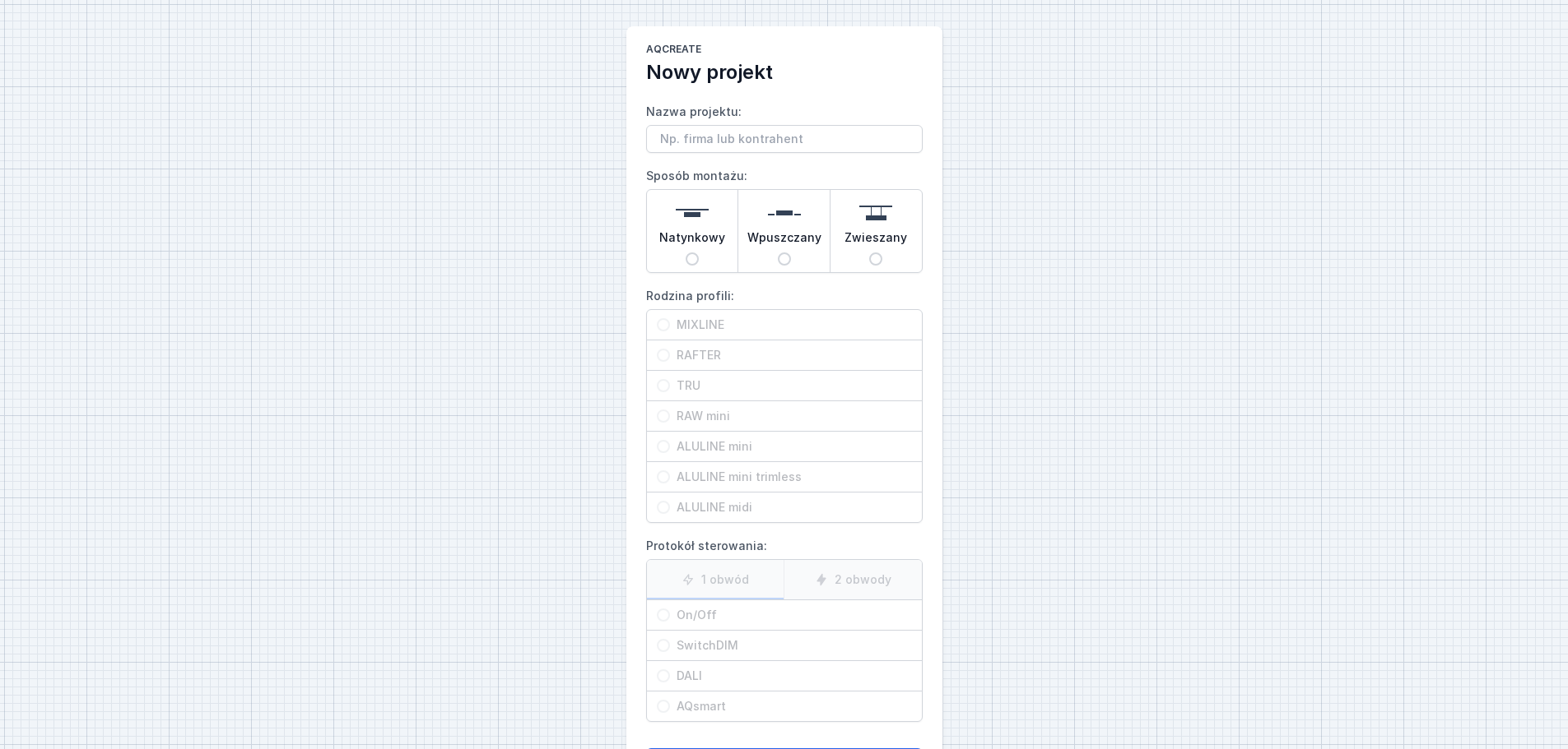
click at [692, 260] on input "Natynkowy" at bounding box center [692, 259] width 13 height 13
radio input "true"
click at [666, 507] on input "ALULINE midi" at bounding box center [664, 507] width 13 height 13
radio input "true"
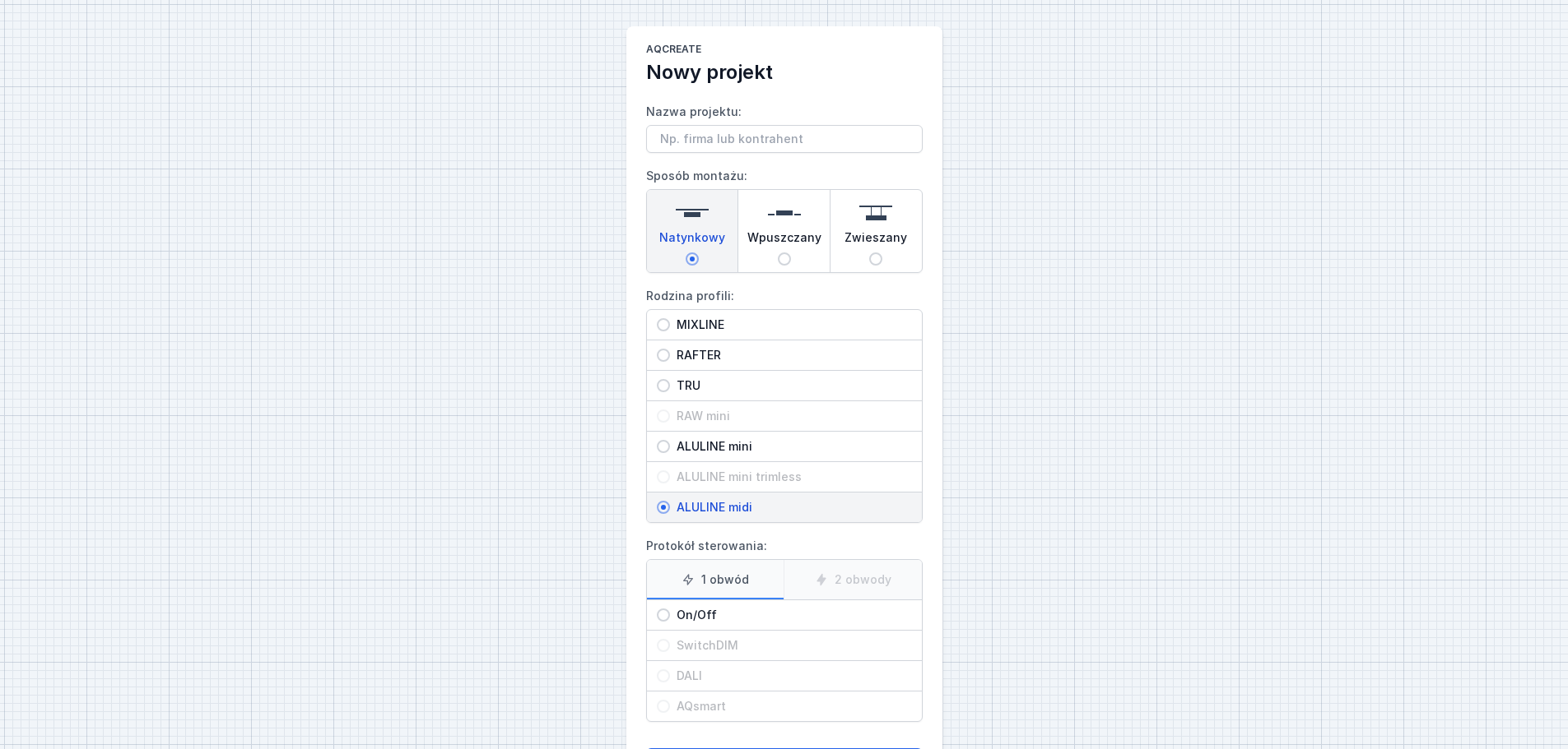
click at [665, 615] on input "On/Off" at bounding box center [664, 616] width 13 height 13
radio input "true"
click at [667, 148] on input "Nazwa projektu:" at bounding box center [784, 139] width 276 height 28
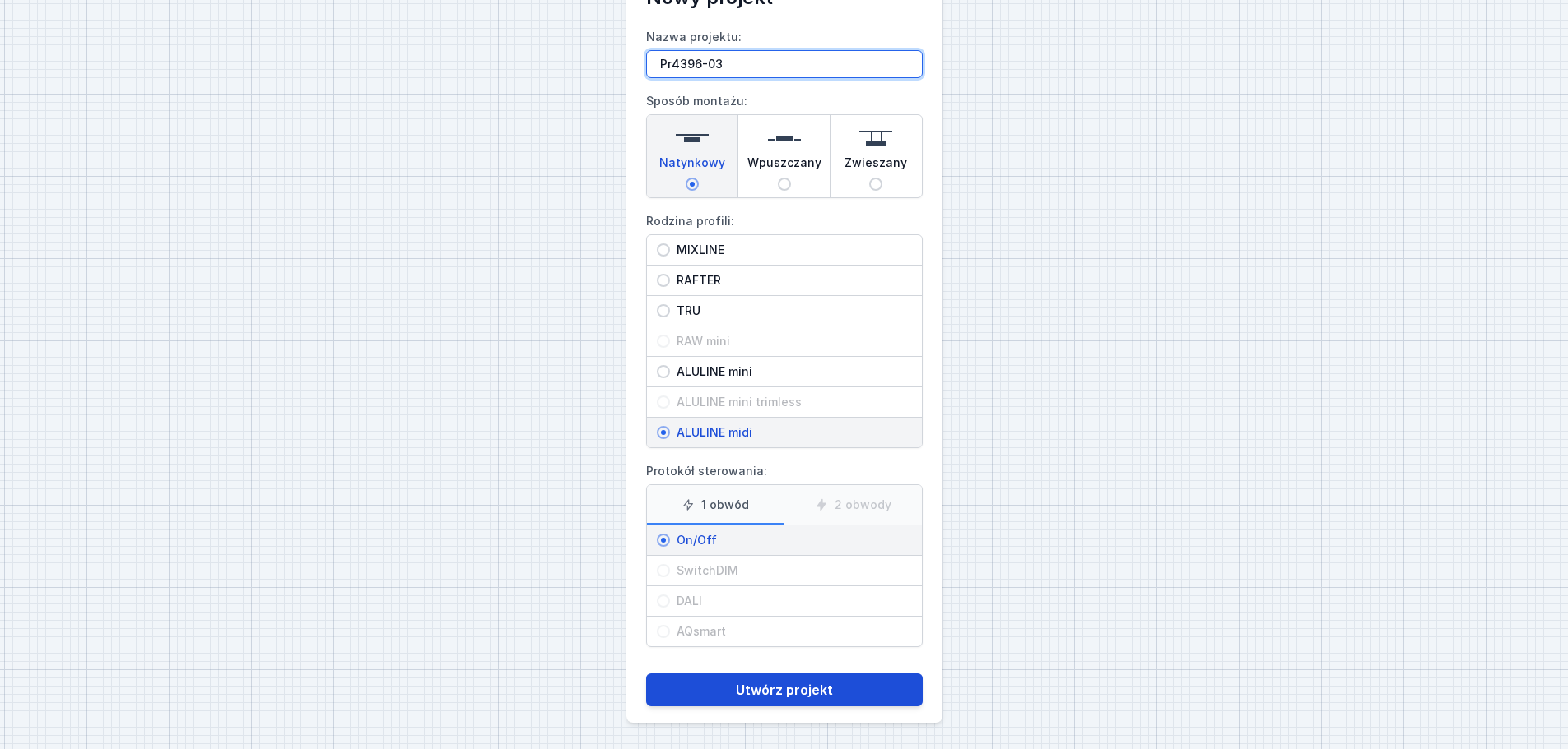
type input "Pr4396-03"
click at [797, 692] on button "Utwórz projekt" at bounding box center [784, 690] width 276 height 33
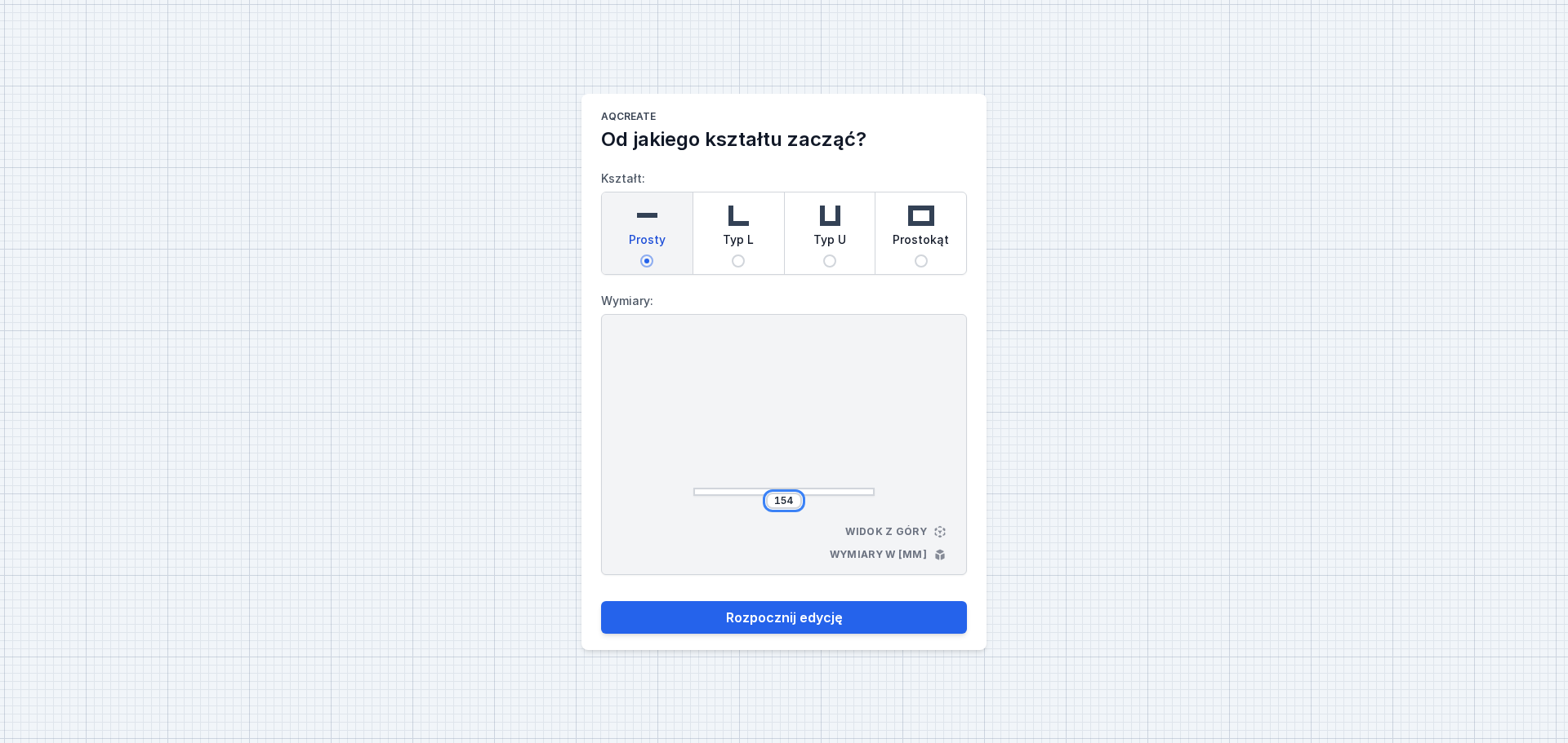
click at [796, 501] on input "154" at bounding box center [784, 501] width 26 height 13
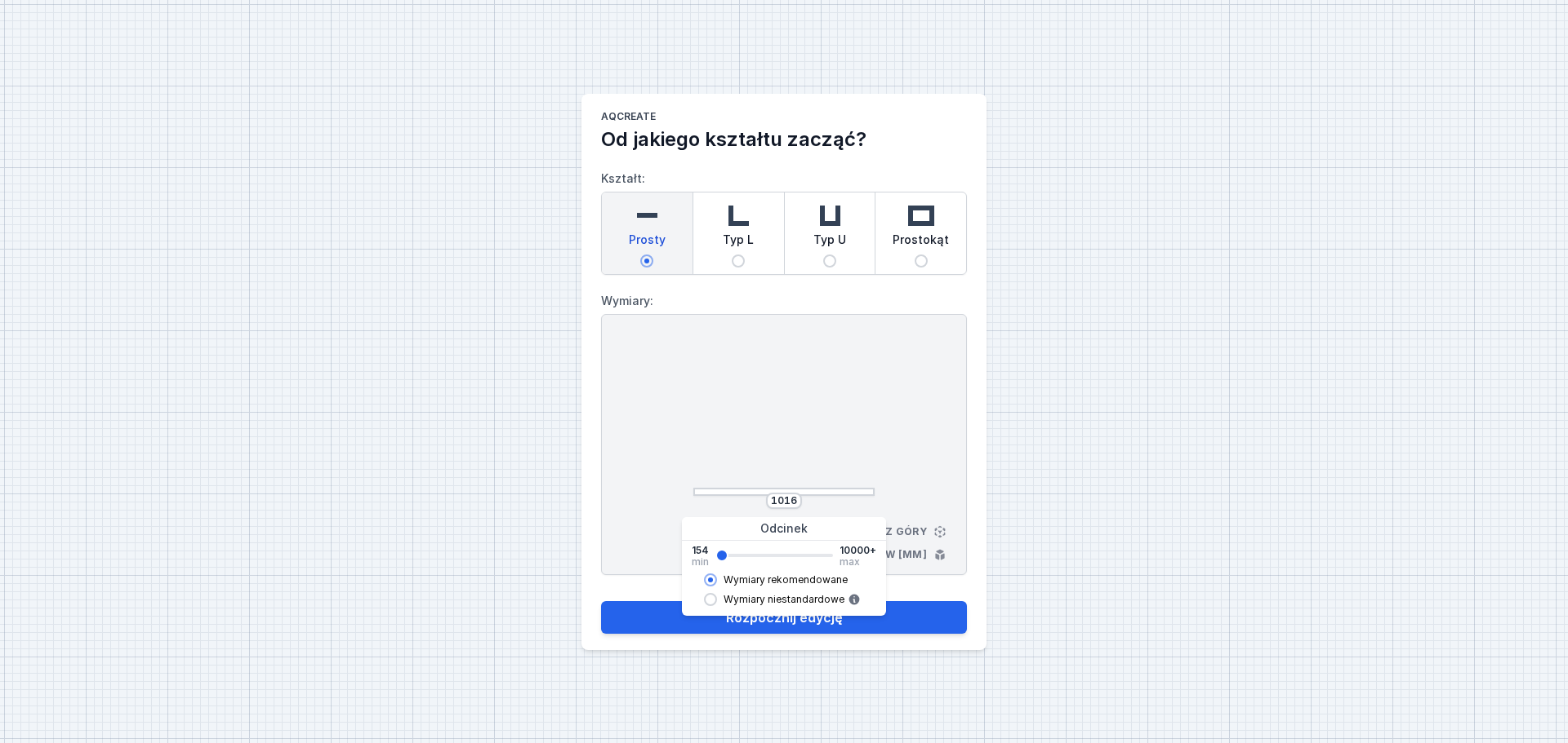
type input "1028"
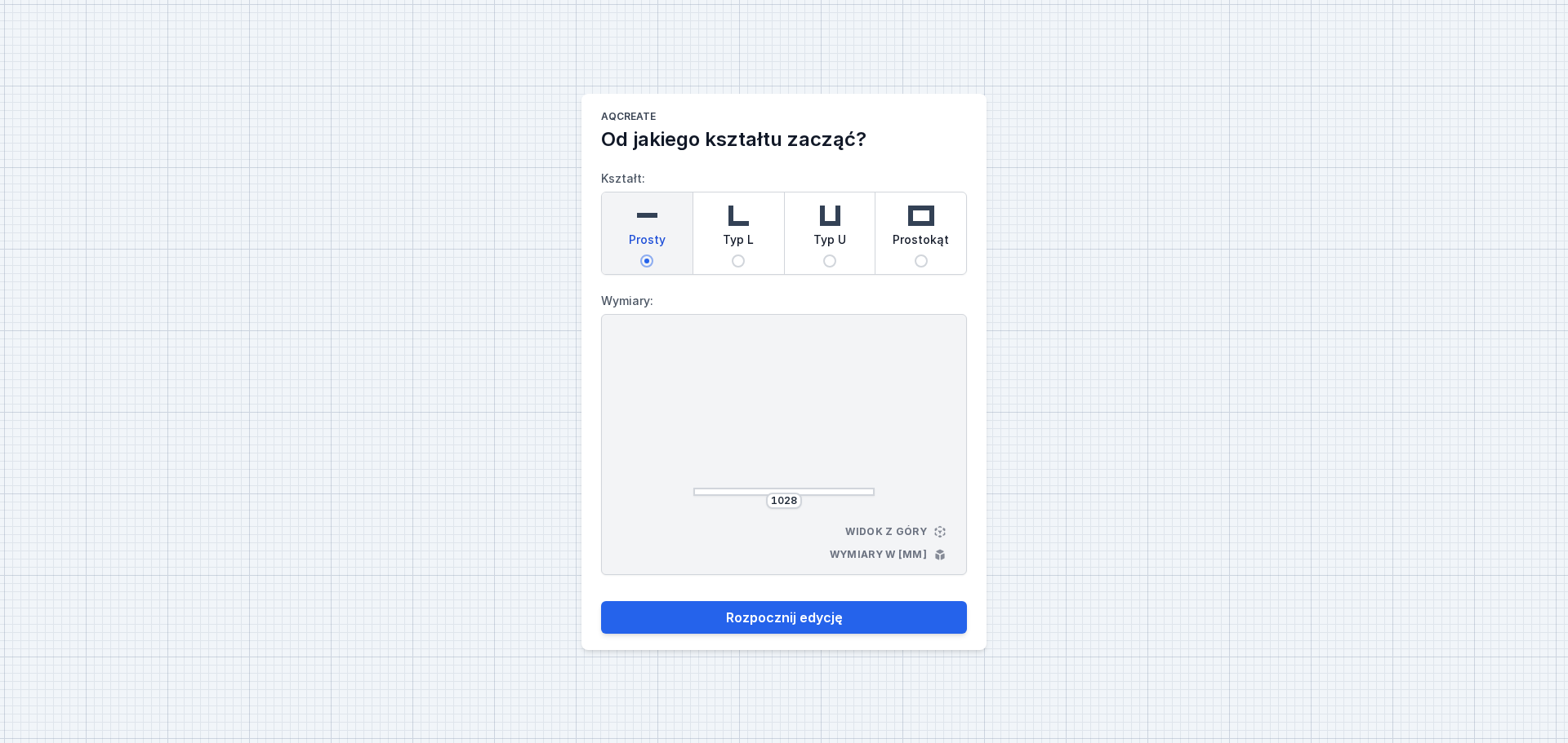
click at [847, 383] on div at bounding box center [784, 419] width 181 height 155
click at [797, 620] on button "Rozpocznij edycję" at bounding box center [784, 617] width 366 height 33
select select "3000"
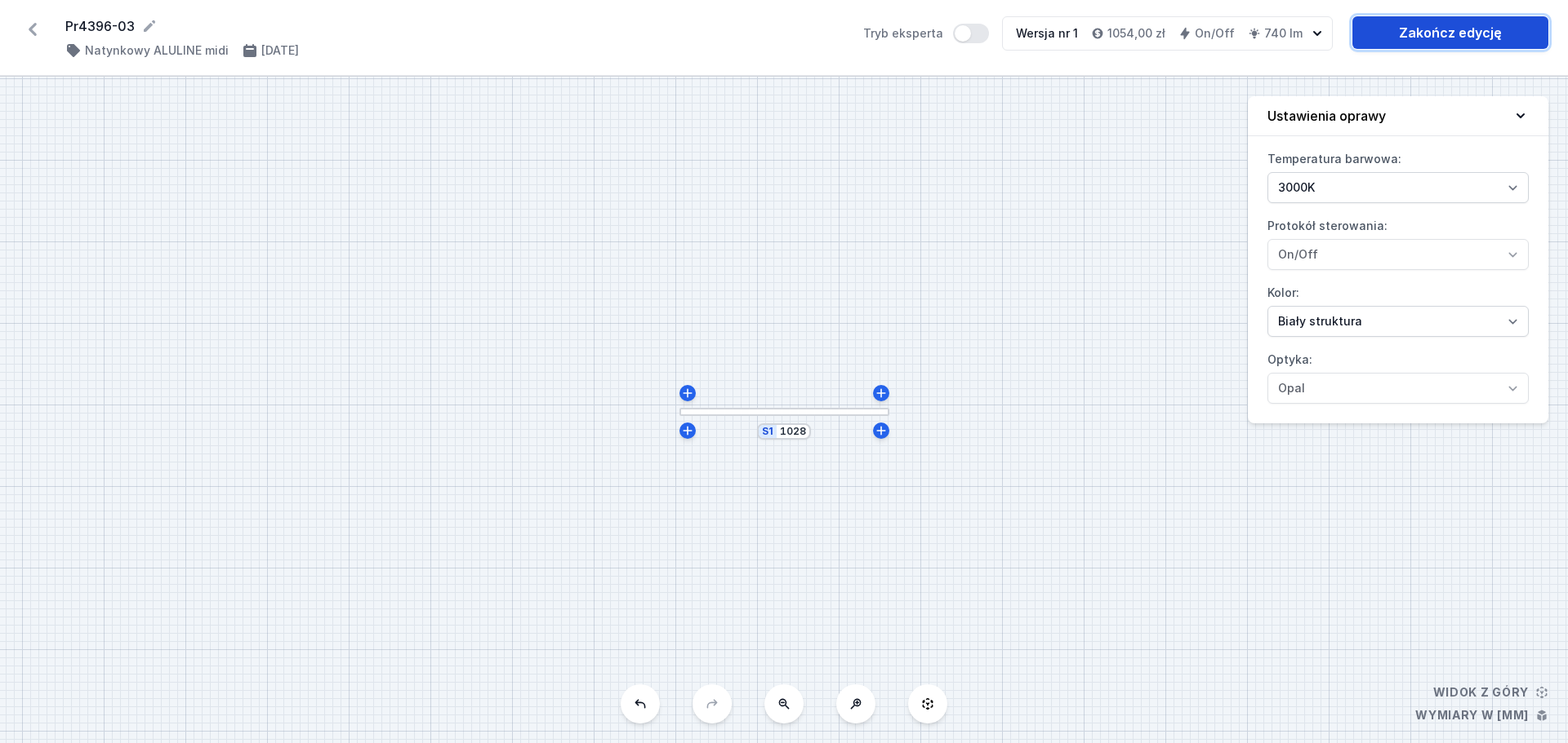
click at [1442, 29] on link "Zakończ edycję" at bounding box center [1450, 33] width 196 height 33
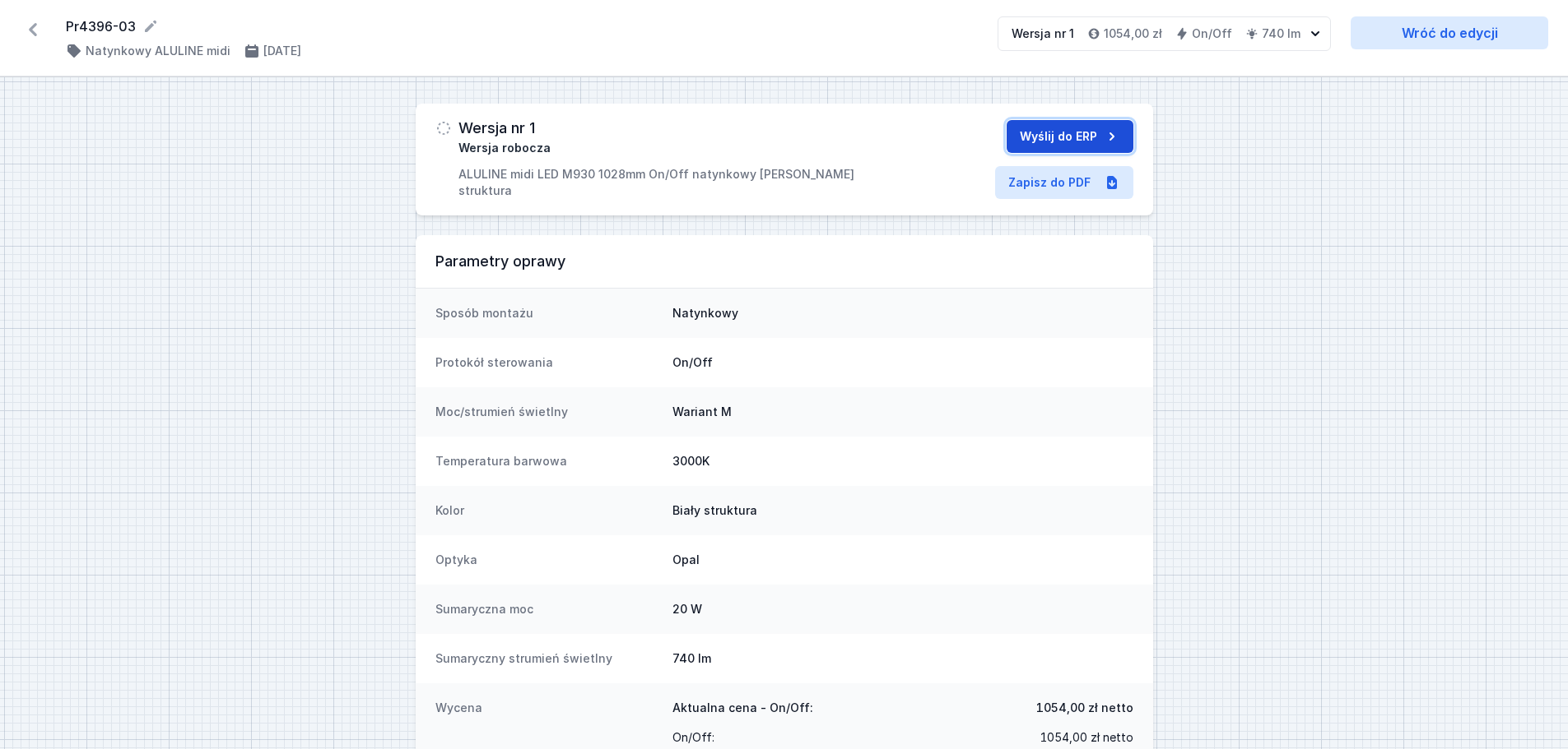
click at [1060, 133] on button "Wyślij do ERP" at bounding box center [1070, 136] width 127 height 33
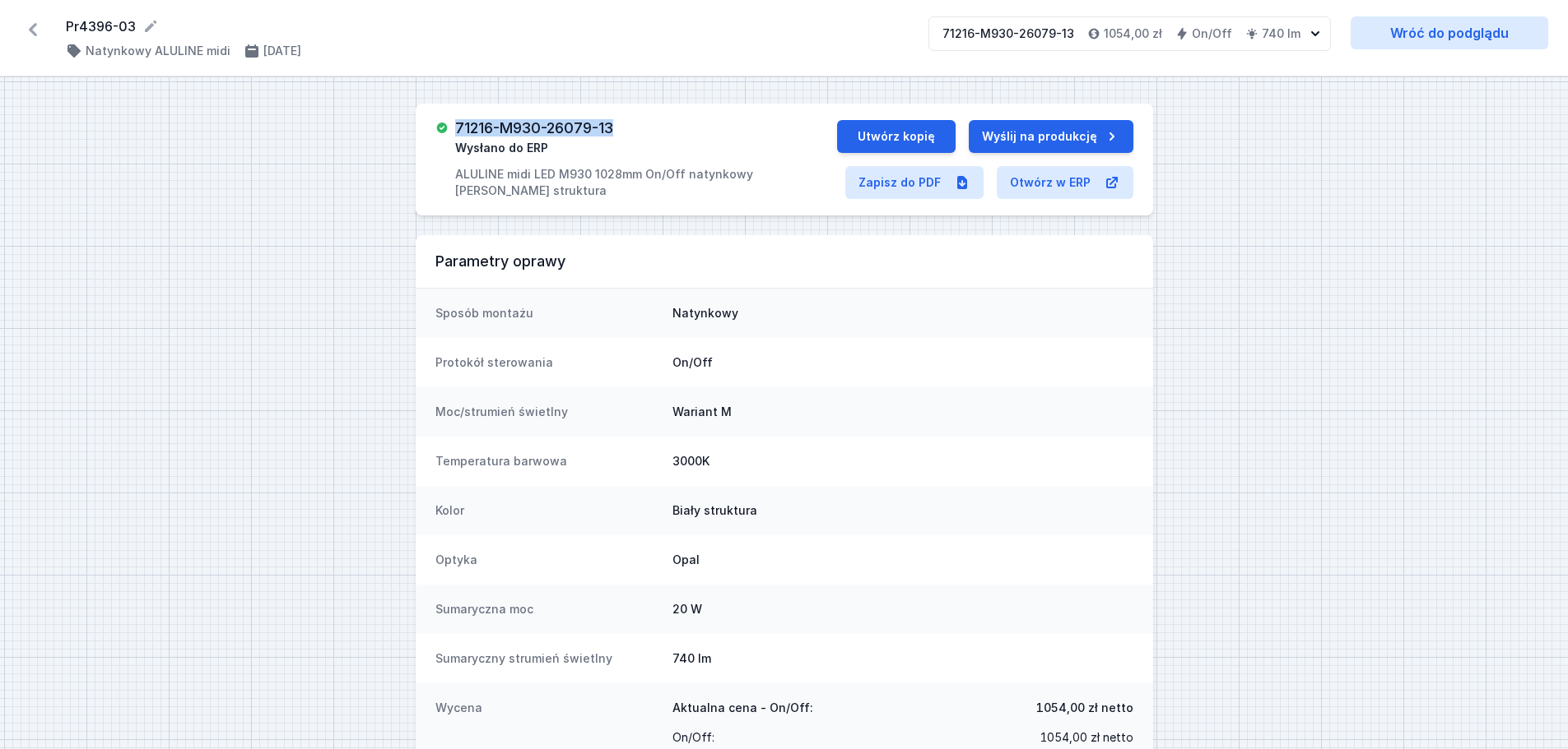
drag, startPoint x: 626, startPoint y: 130, endPoint x: 453, endPoint y: 122, distance: 173.2
click at [453, 122] on div "71216-M930-26079-13 Wysłano do ERP ALULINE midi LED M930 1028mm On/Off natynkow…" at bounding box center [635, 160] width 401 height 79
copy h3 "71216-M930-26079-13"
drag, startPoint x: 30, startPoint y: 30, endPoint x: 39, endPoint y: 34, distance: 9.8
click at [30, 30] on icon at bounding box center [33, 30] width 8 height 13
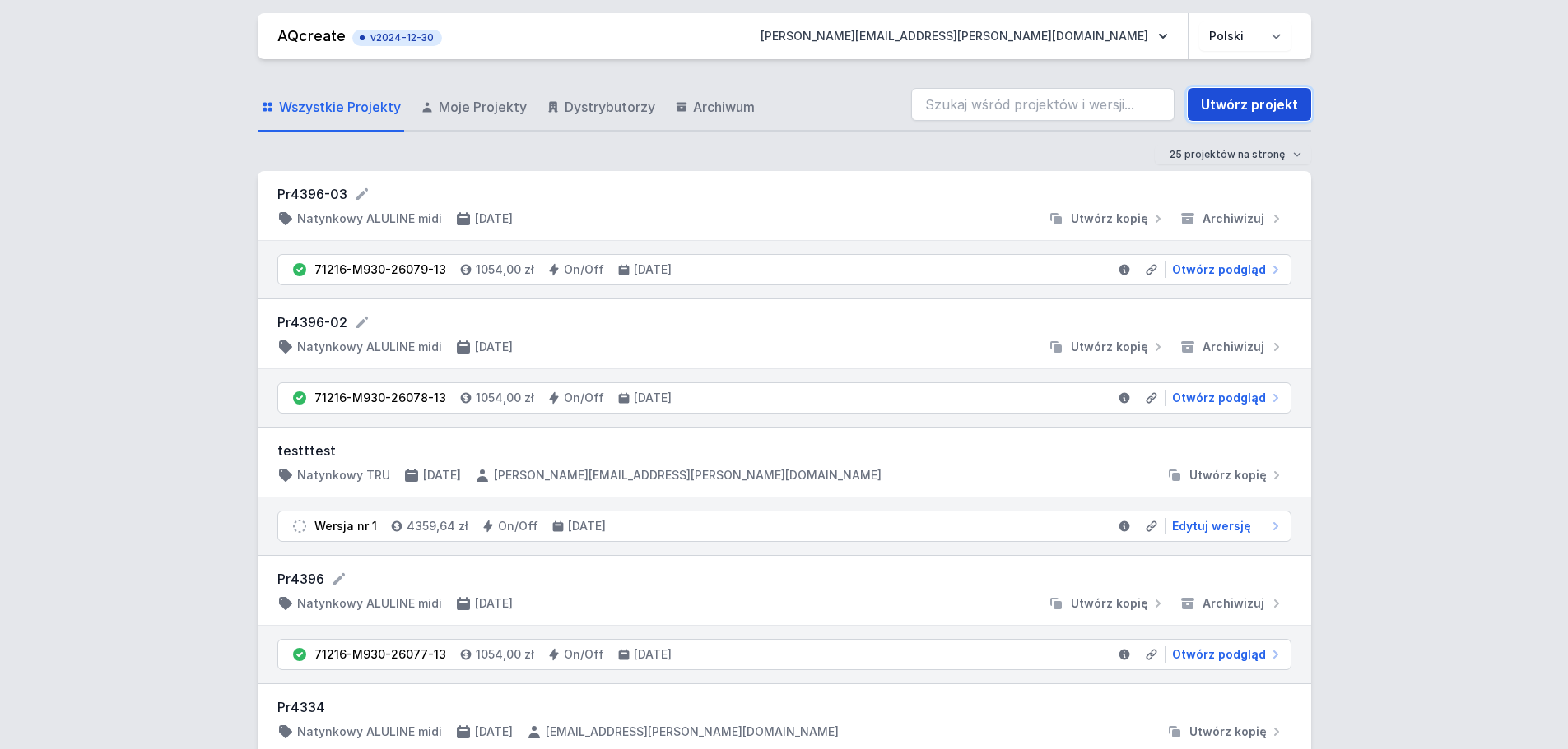
click at [1247, 106] on link "Utwórz projekt" at bounding box center [1248, 104] width 123 height 33
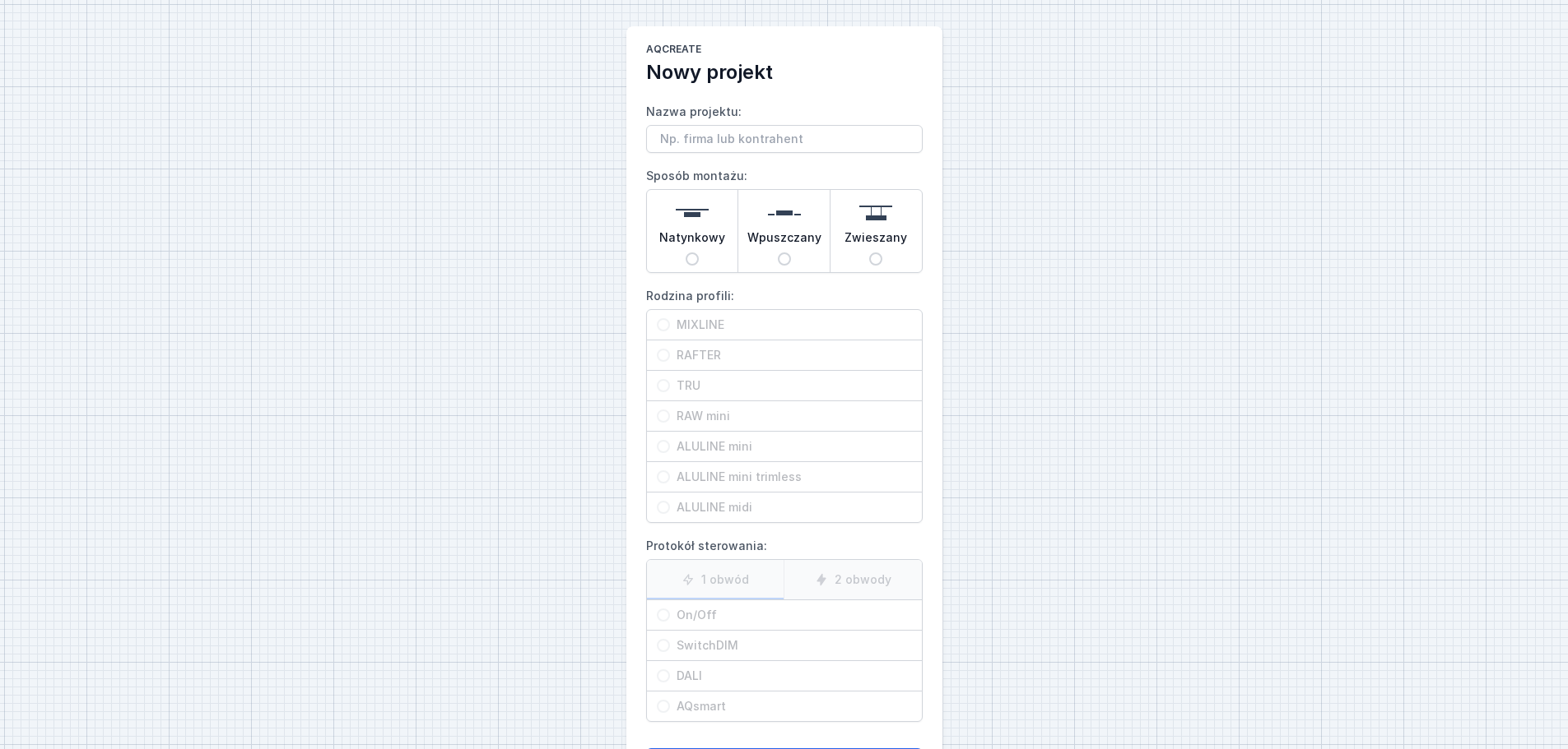
click at [687, 261] on input "Natynkowy" at bounding box center [692, 259] width 13 height 13
radio input "true"
click at [658, 507] on input "ALULINE midi" at bounding box center [664, 507] width 13 height 13
radio input "true"
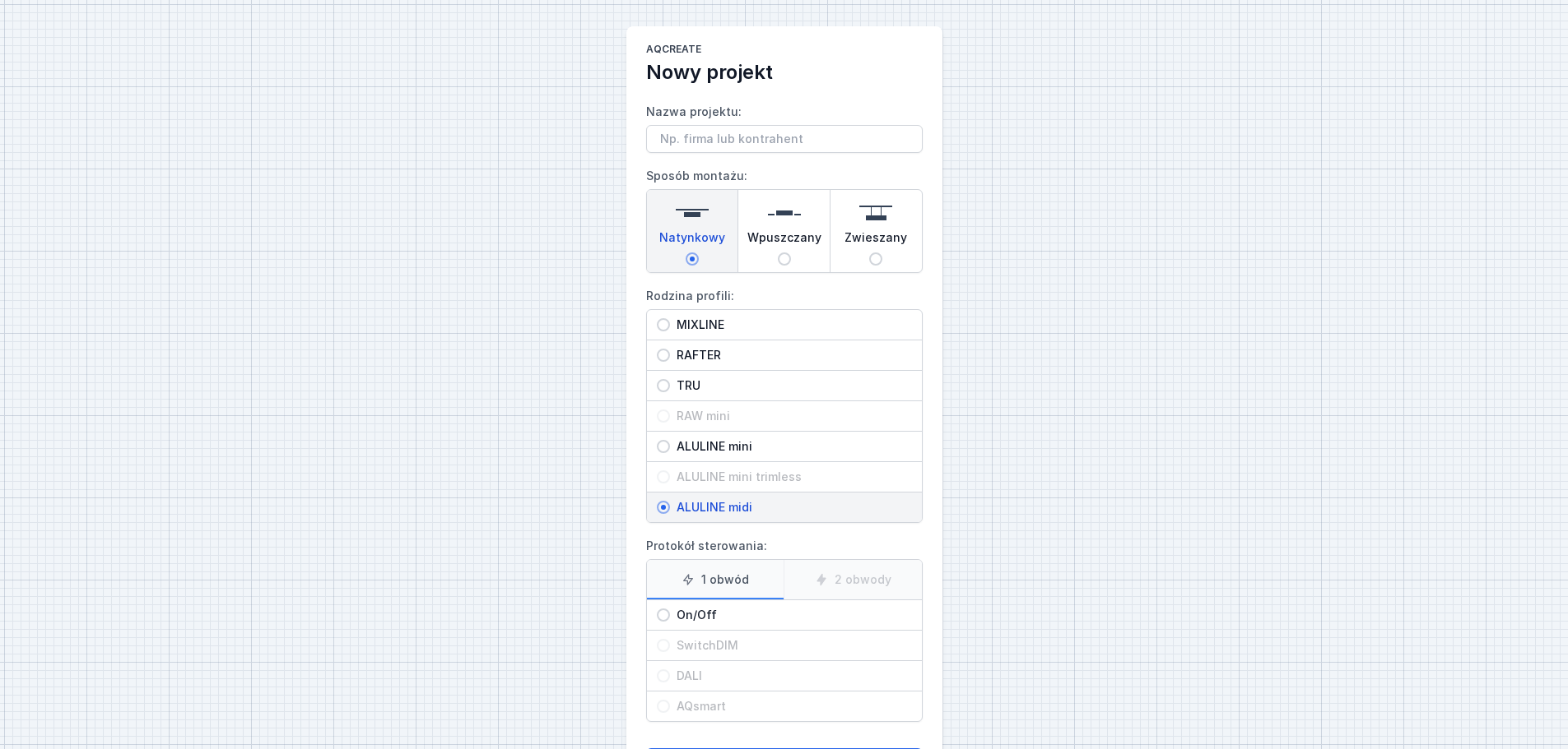
click at [666, 617] on input "On/Off" at bounding box center [664, 616] width 13 height 13
radio input "true"
drag, startPoint x: 693, startPoint y: 135, endPoint x: 685, endPoint y: 146, distance: 13.6
click at [693, 135] on input "Nazwa projektu:" at bounding box center [784, 139] width 276 height 28
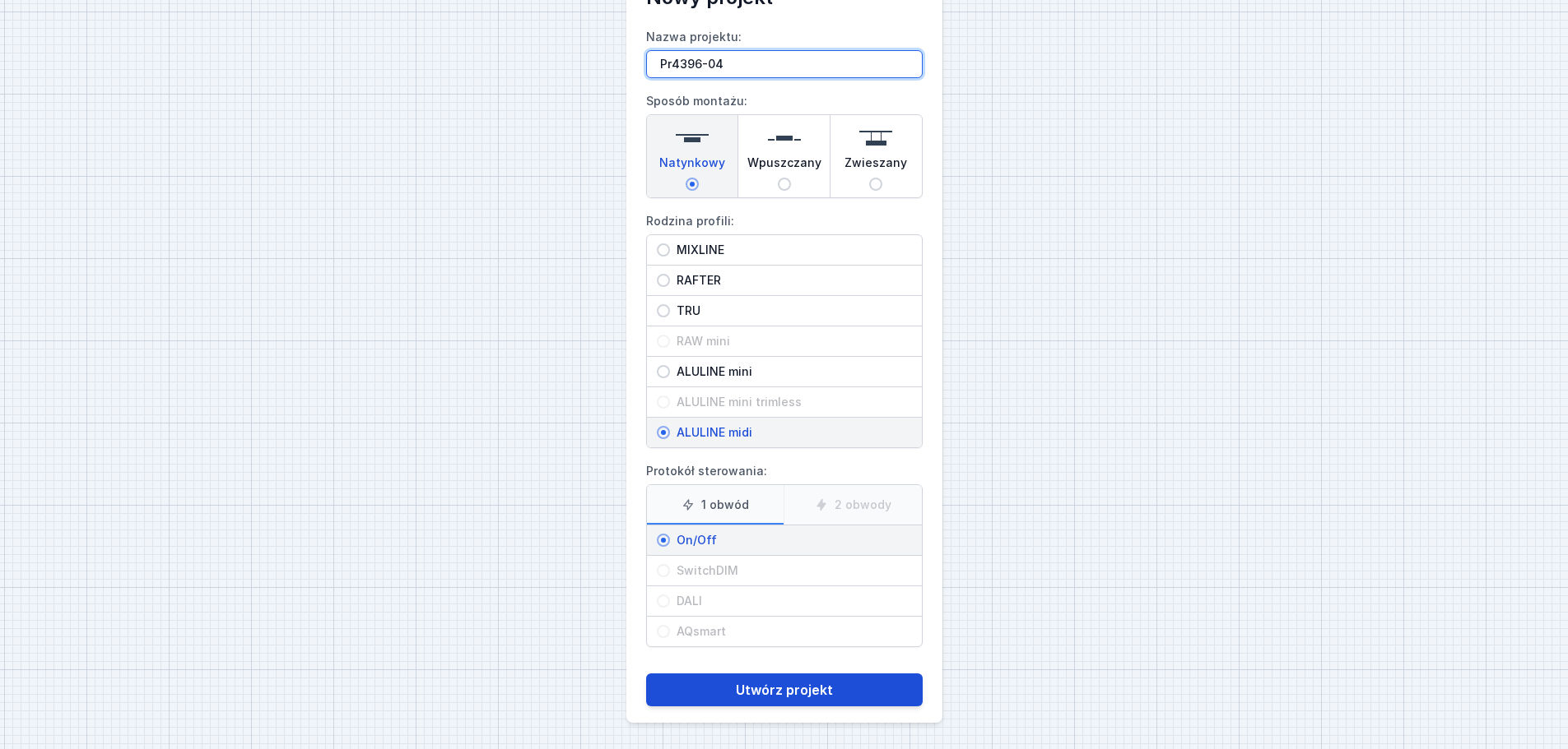
type input "Pr4396-04"
click at [789, 690] on button "Utwórz projekt" at bounding box center [784, 690] width 276 height 33
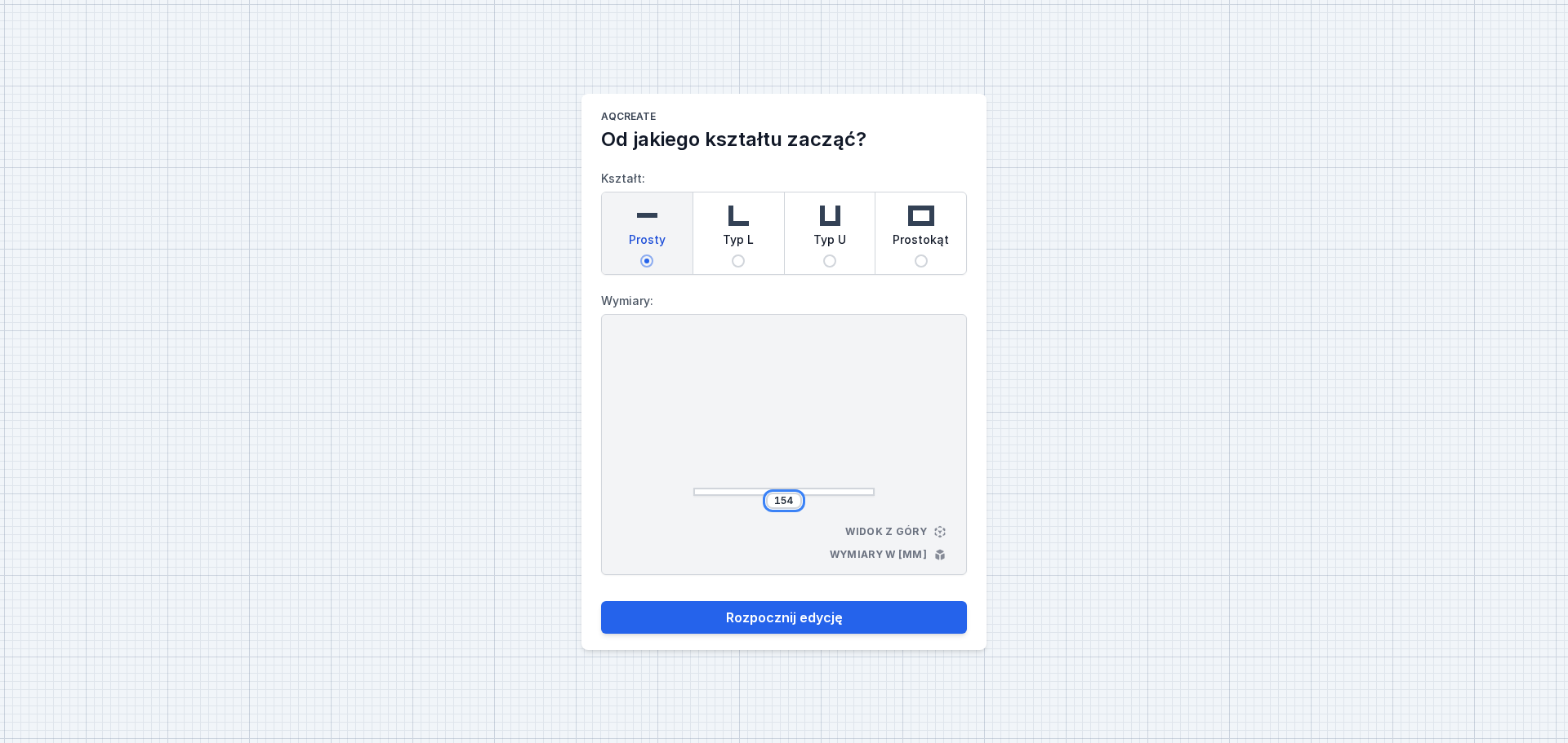
click at [793, 502] on input "154" at bounding box center [784, 501] width 26 height 13
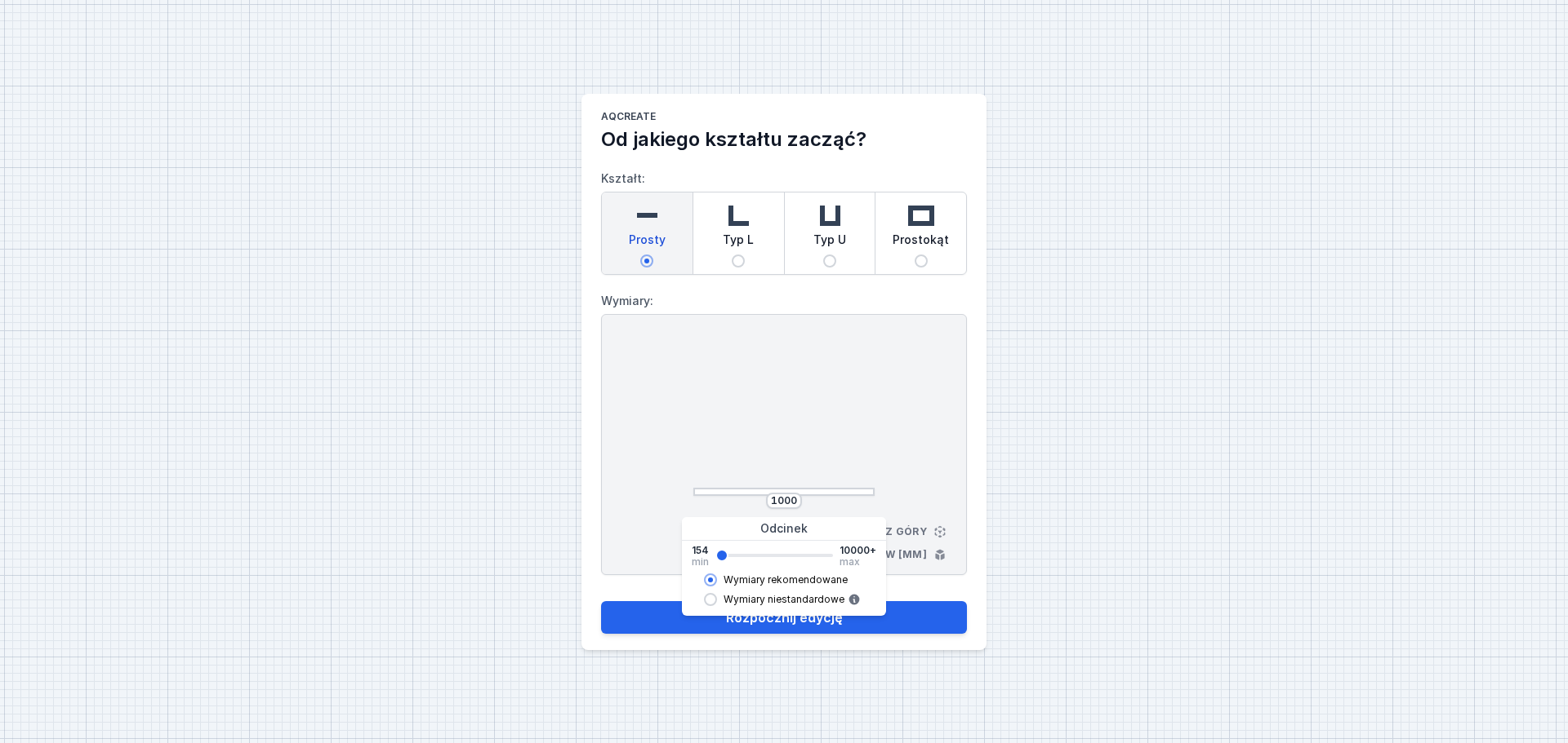
type input "982"
click at [884, 408] on div "982 Widok z góry Wymiary w [mm]" at bounding box center [784, 445] width 366 height 261
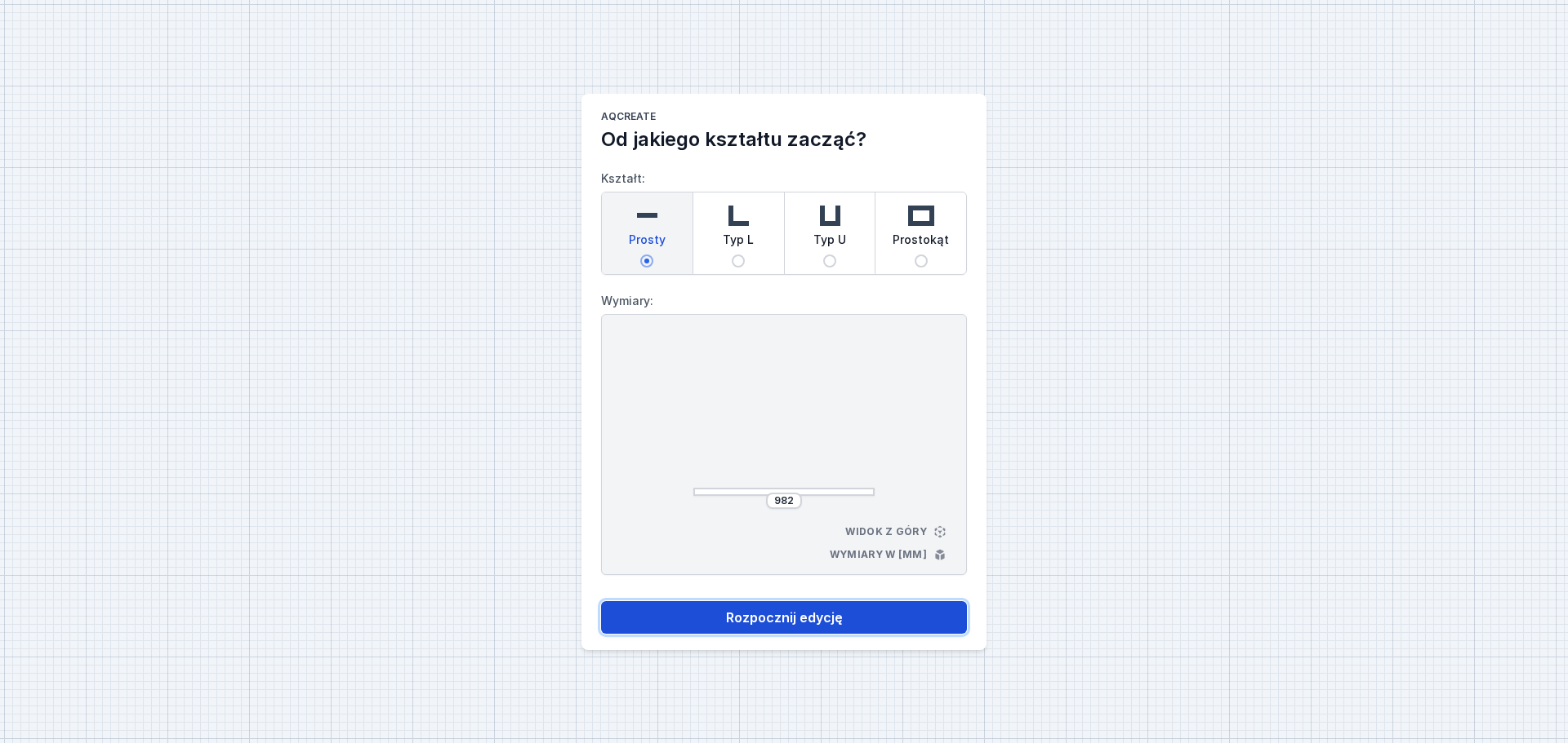
click at [785, 618] on button "Rozpocznij edycję" at bounding box center [784, 617] width 366 height 33
select select "3000"
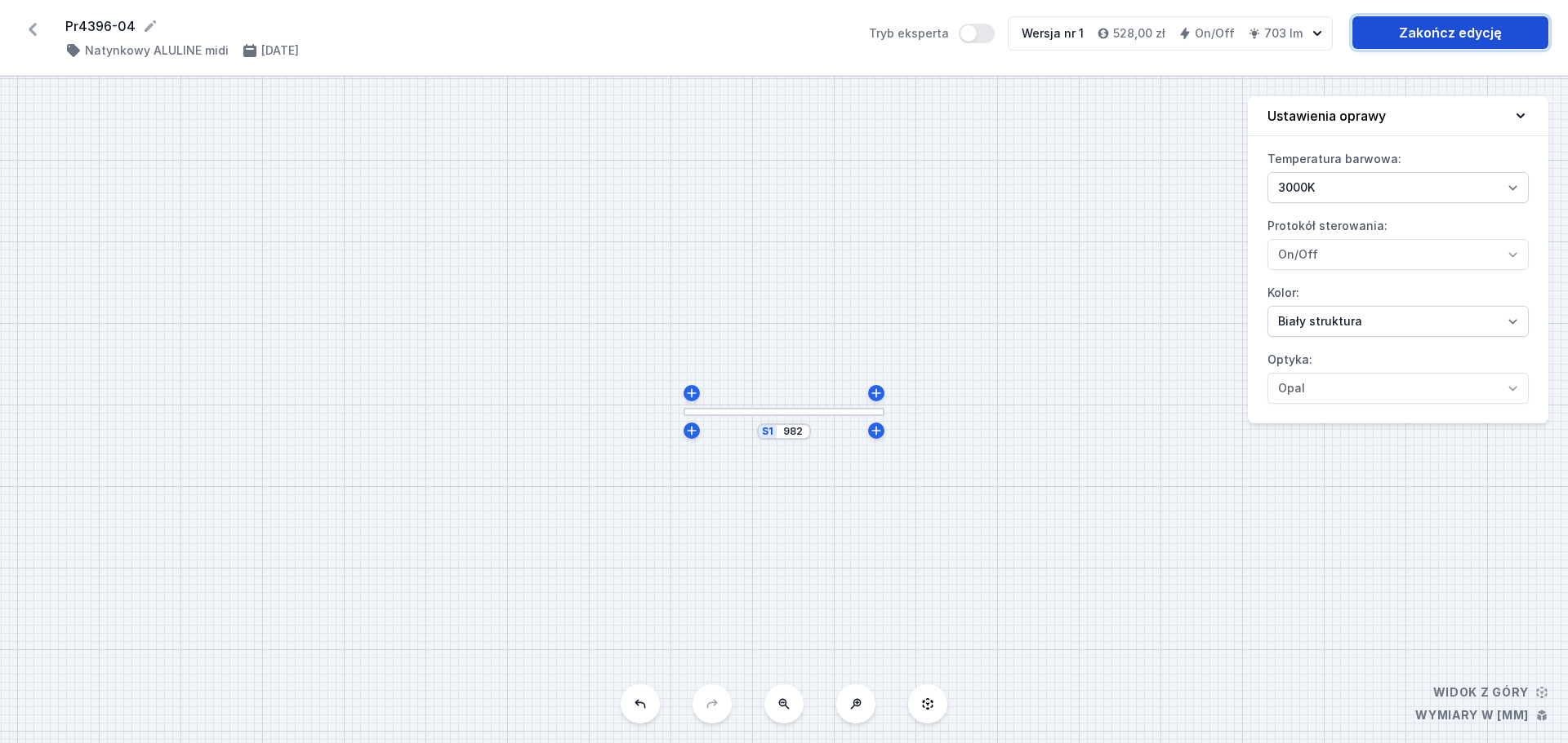
click at [1440, 21] on link "Zakończ edycję" at bounding box center [1450, 33] width 196 height 33
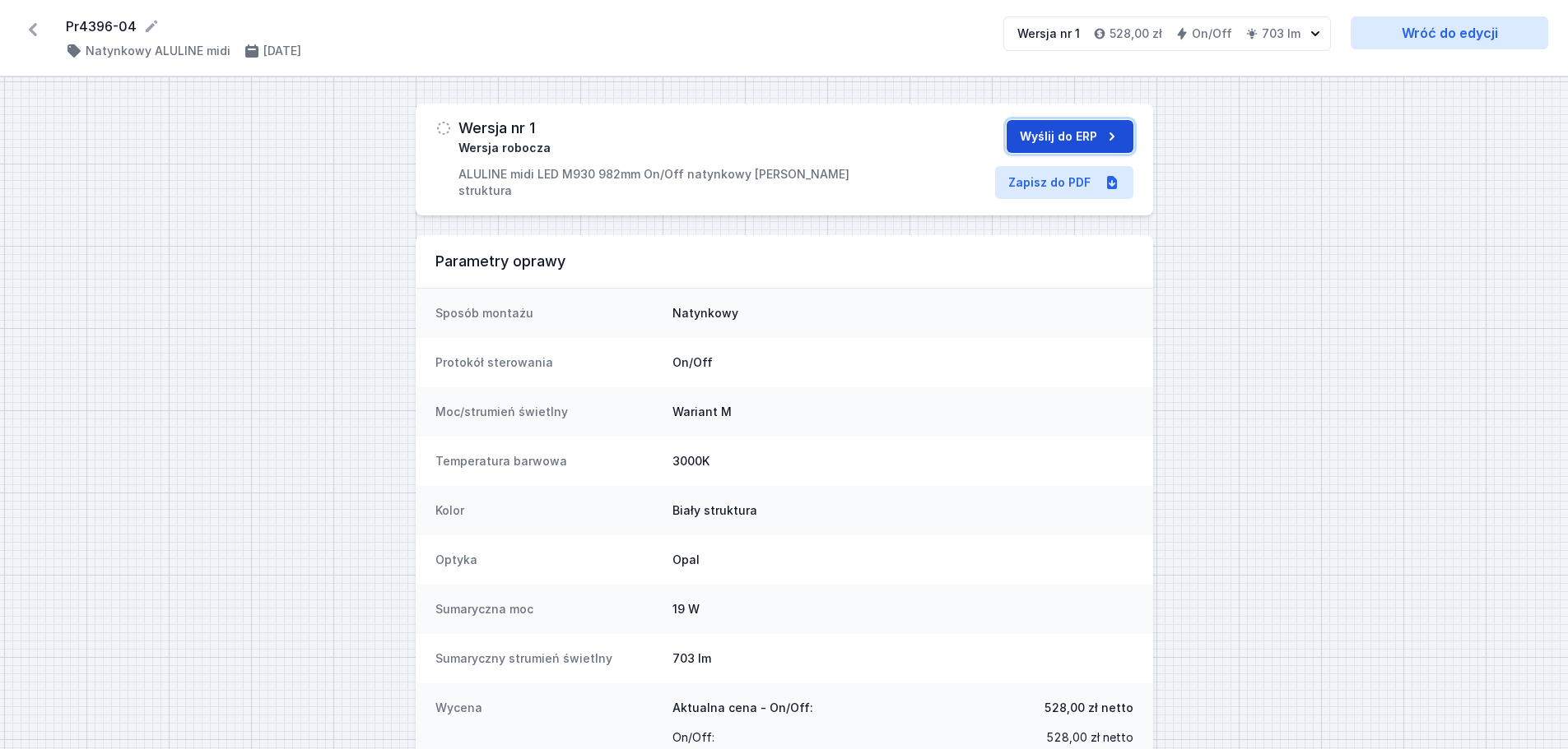
click at [1060, 131] on button "Wyślij do ERP" at bounding box center [1070, 136] width 127 height 33
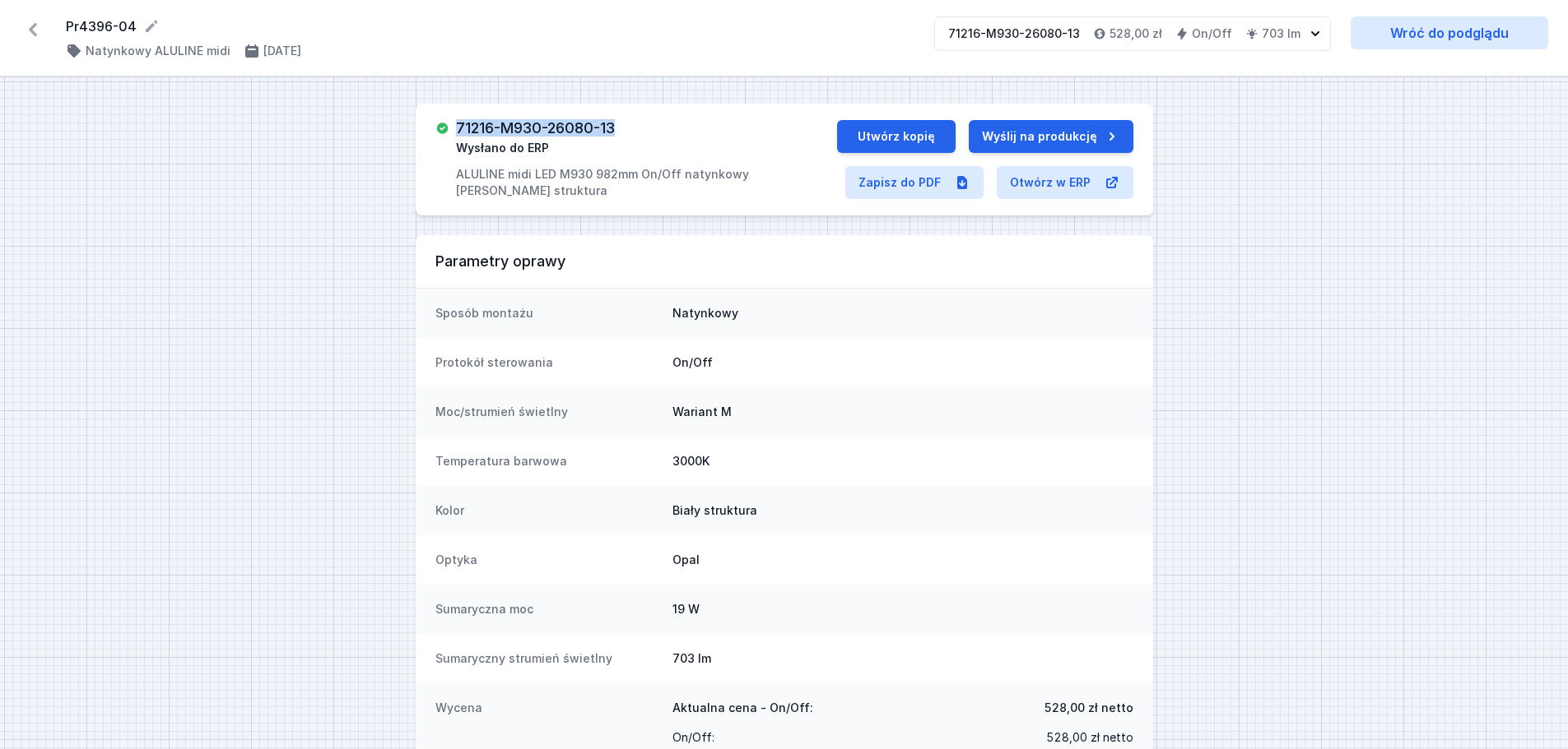
drag, startPoint x: 631, startPoint y: 128, endPoint x: 459, endPoint y: 123, distance: 172.1
click at [459, 123] on div "71216-M930-26080-13 Wysłano do ERP ALULINE midi LED M930 982mm On/Off natynkowy…" at bounding box center [646, 160] width 381 height 79
copy h3 "71216-M930-26080-13"
click at [33, 31] on icon at bounding box center [33, 30] width 8 height 13
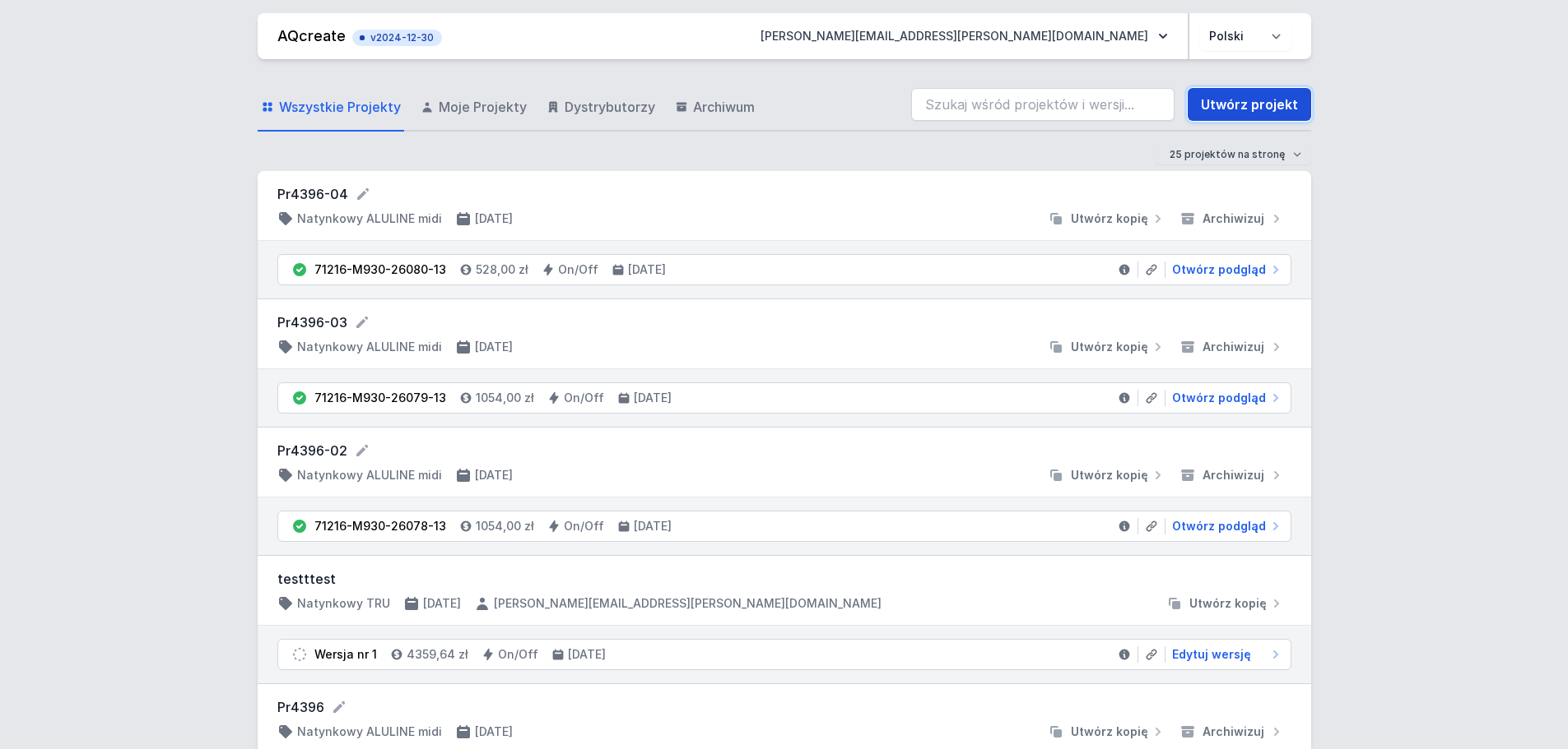
click at [1247, 106] on link "Utwórz projekt" at bounding box center [1248, 104] width 123 height 33
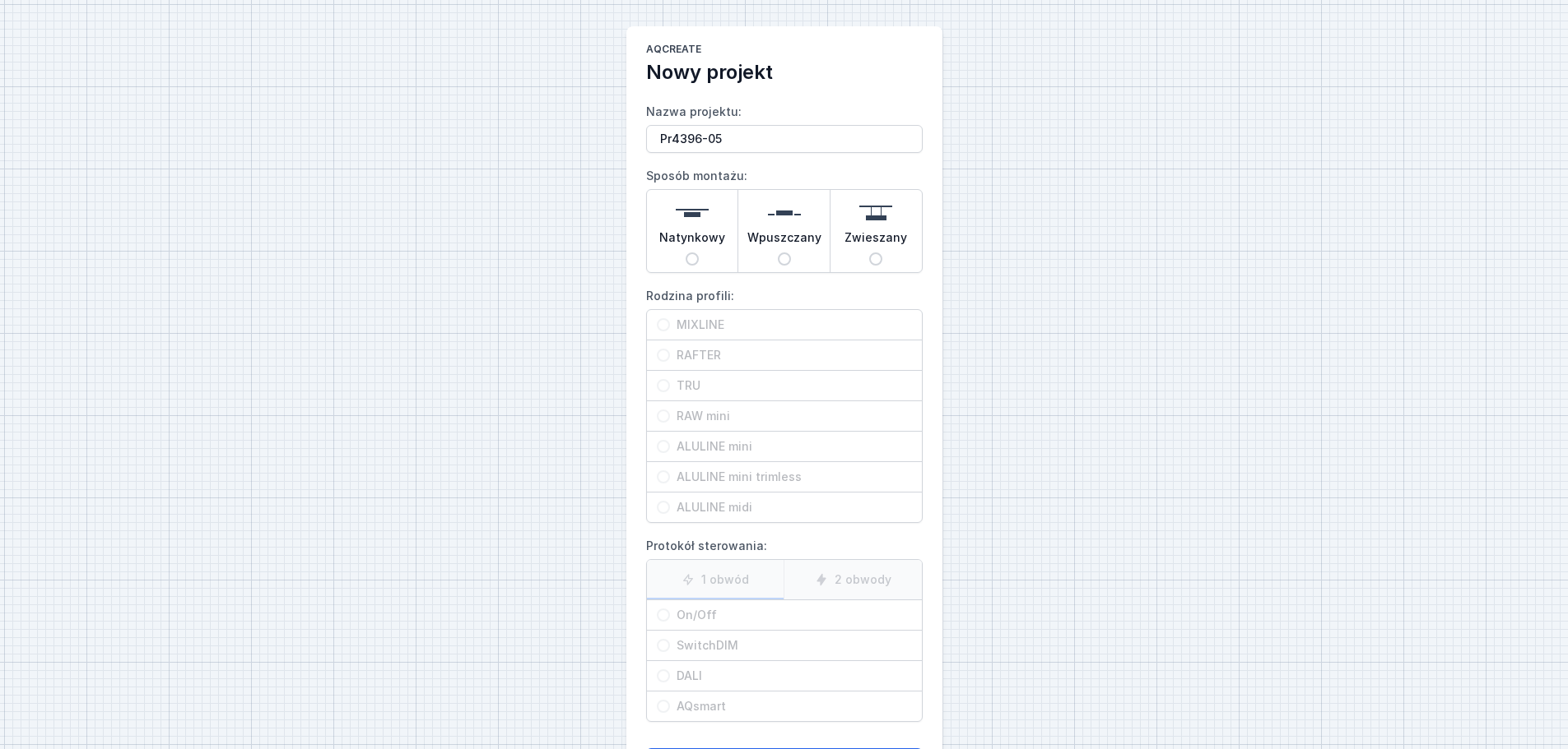
type input "Pr4396-05"
click at [783, 258] on input "Wpuszczany" at bounding box center [784, 259] width 13 height 13
radio input "true"
click at [660, 452] on input "ALULINE mini" at bounding box center [664, 446] width 13 height 13
radio input "true"
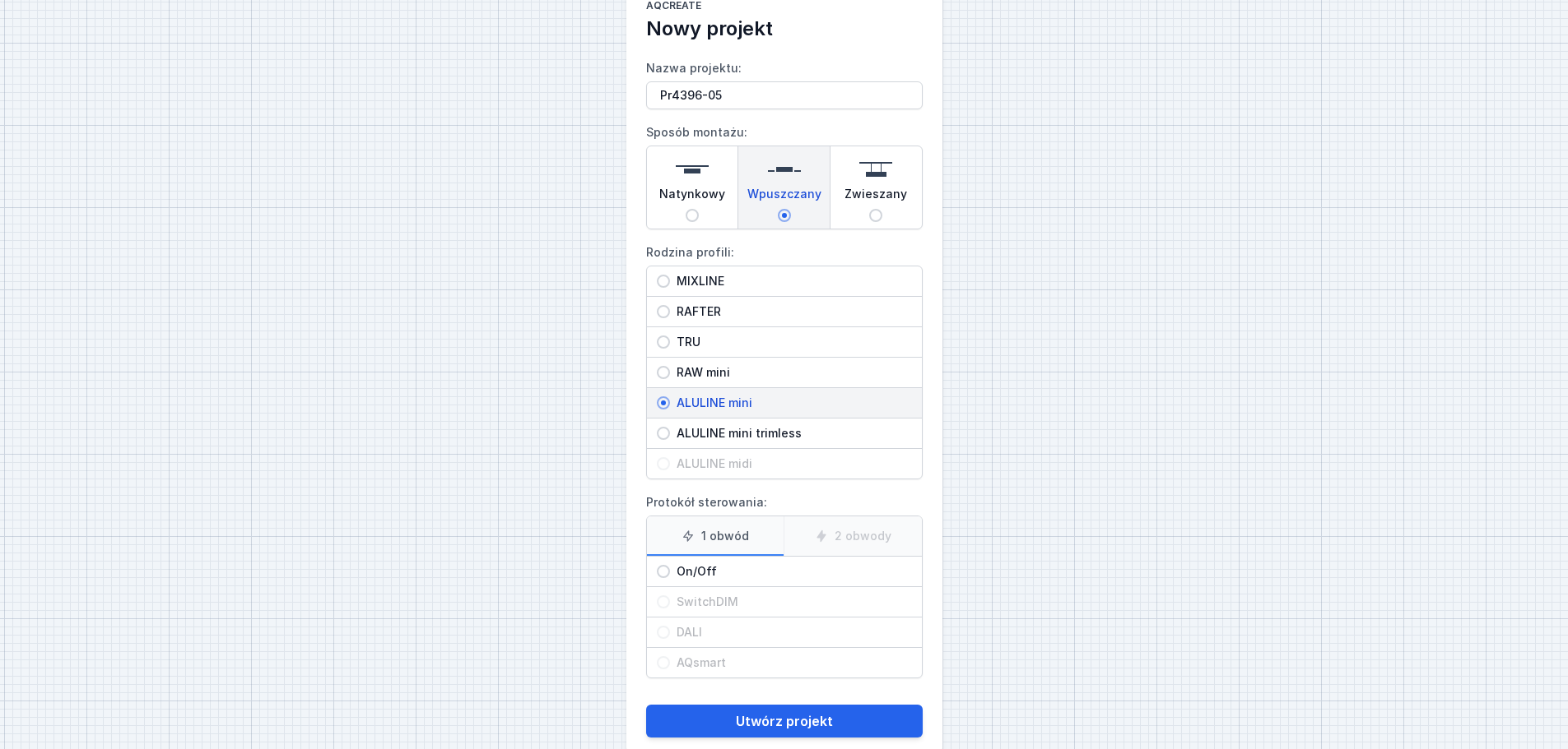
scroll to position [75, 0]
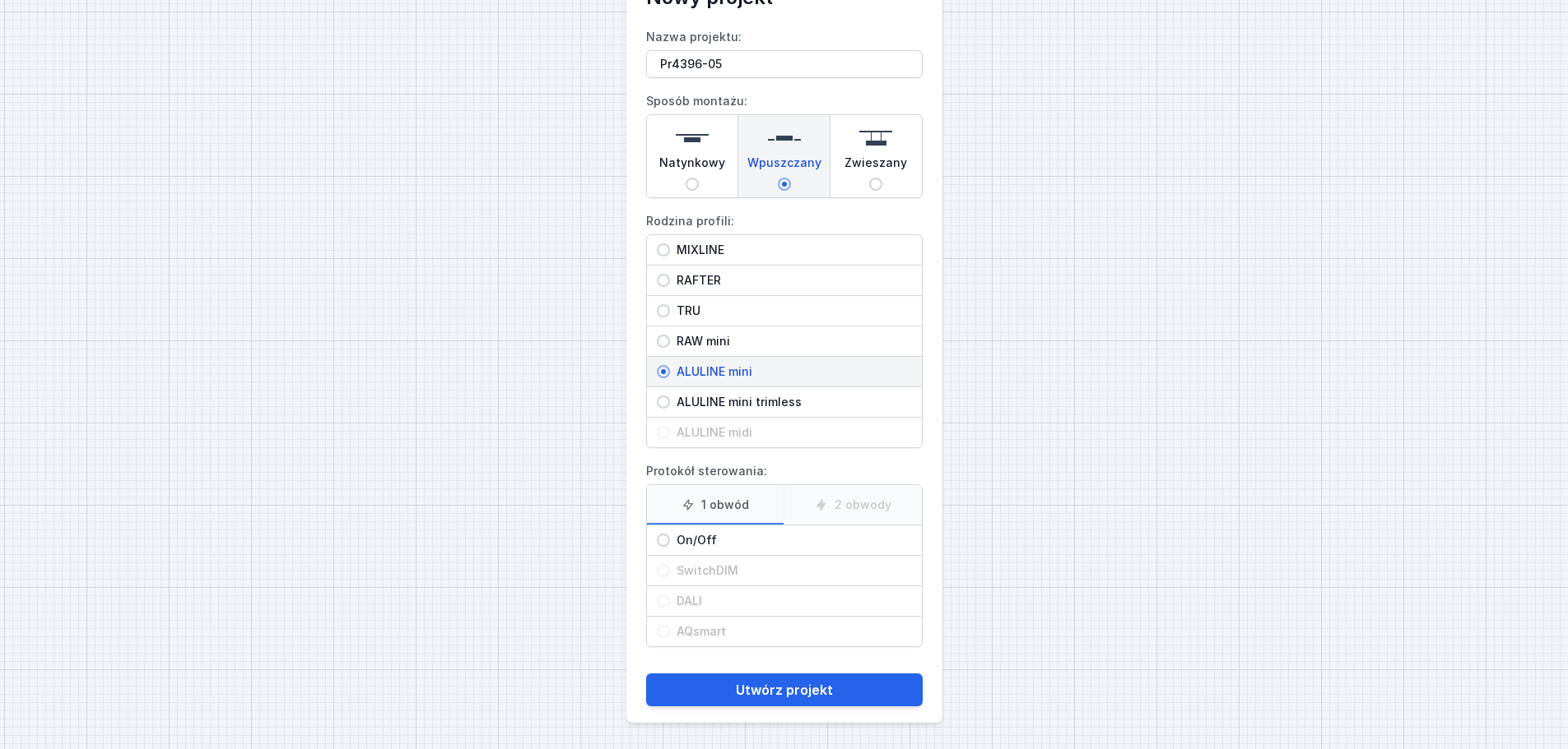
click at [661, 544] on input "On/Off" at bounding box center [664, 540] width 13 height 13
radio input "true"
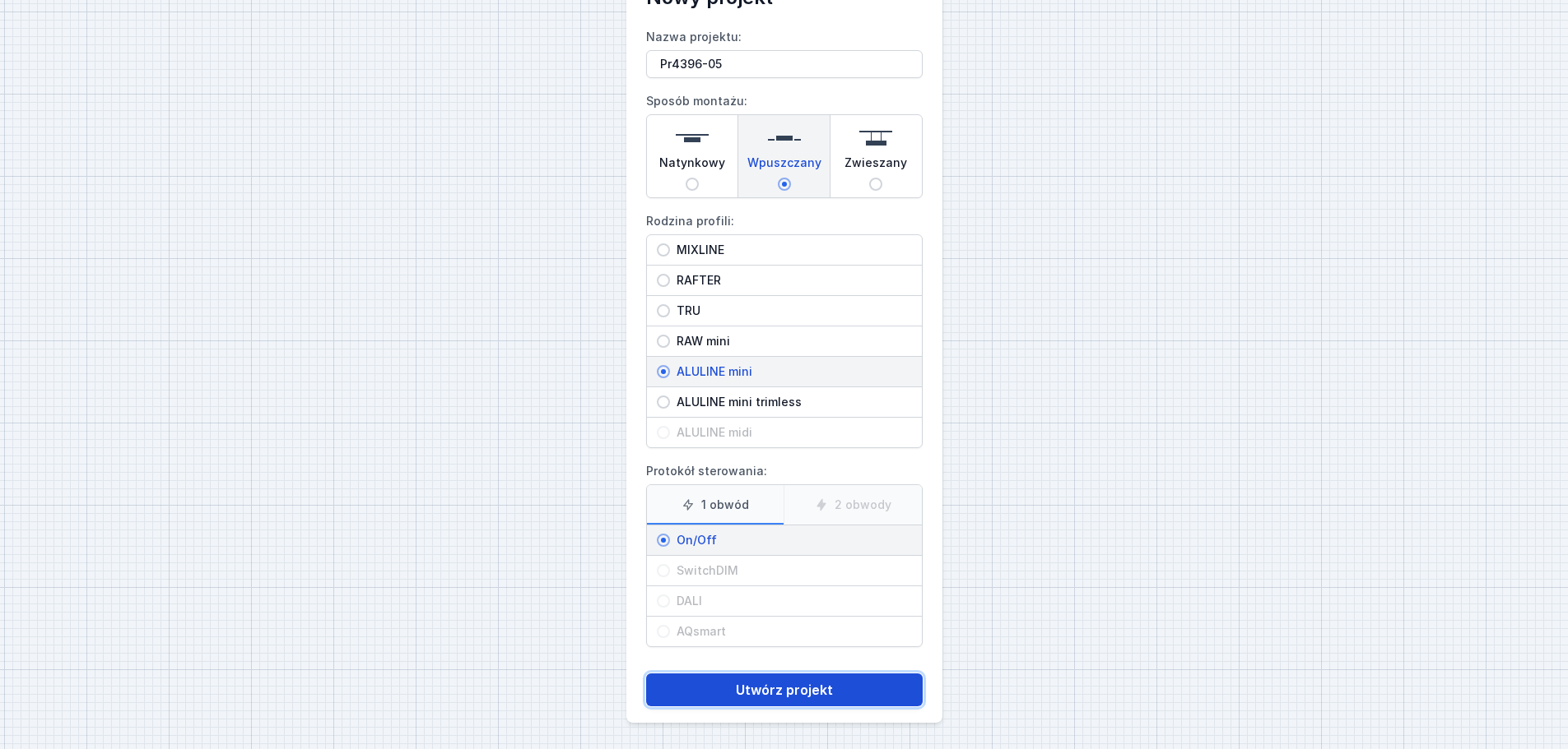
drag, startPoint x: 762, startPoint y: 689, endPoint x: 758, endPoint y: 670, distance: 19.4
click at [762, 688] on button "Utwórz projekt" at bounding box center [784, 690] width 276 height 33
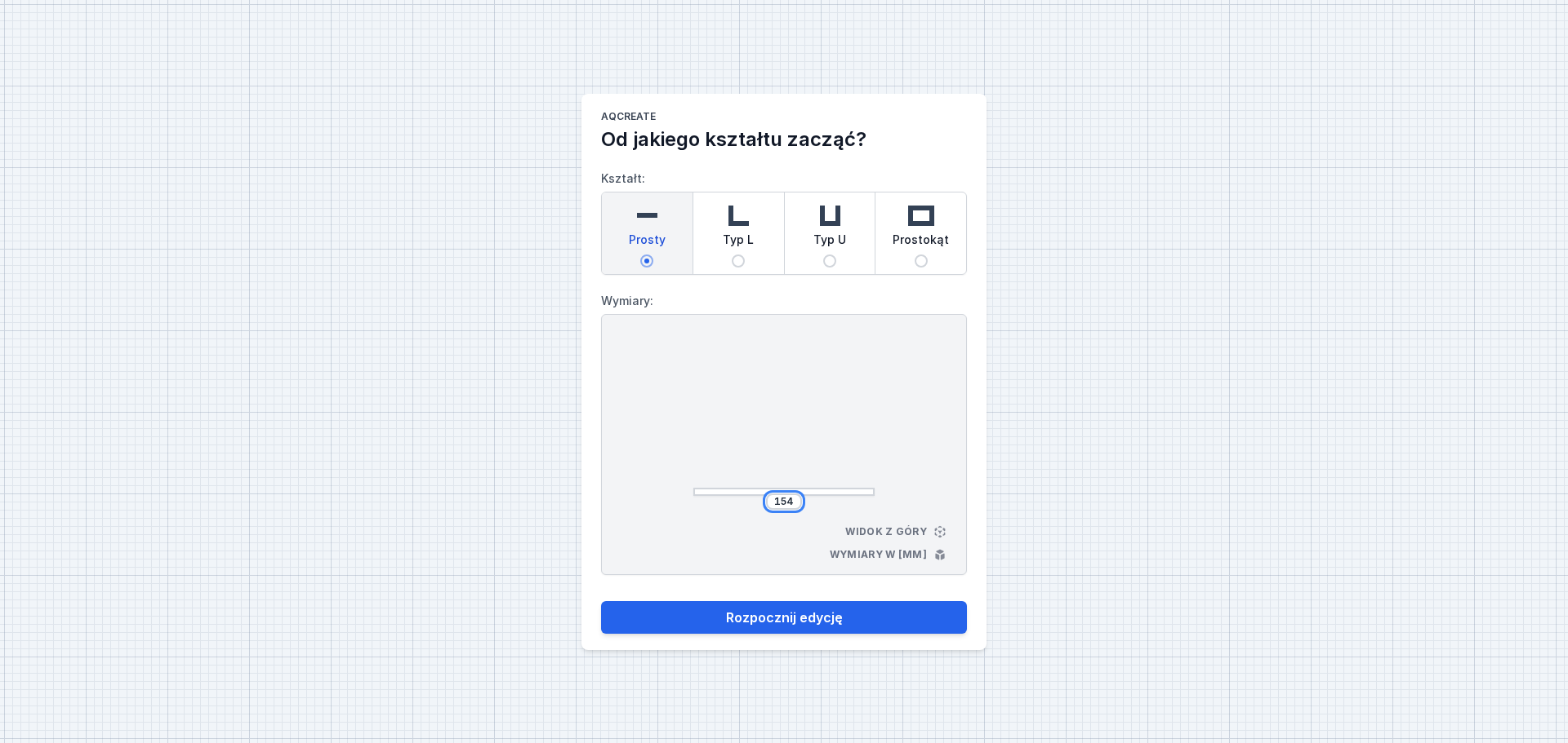
click at [792, 503] on input "154" at bounding box center [784, 502] width 26 height 13
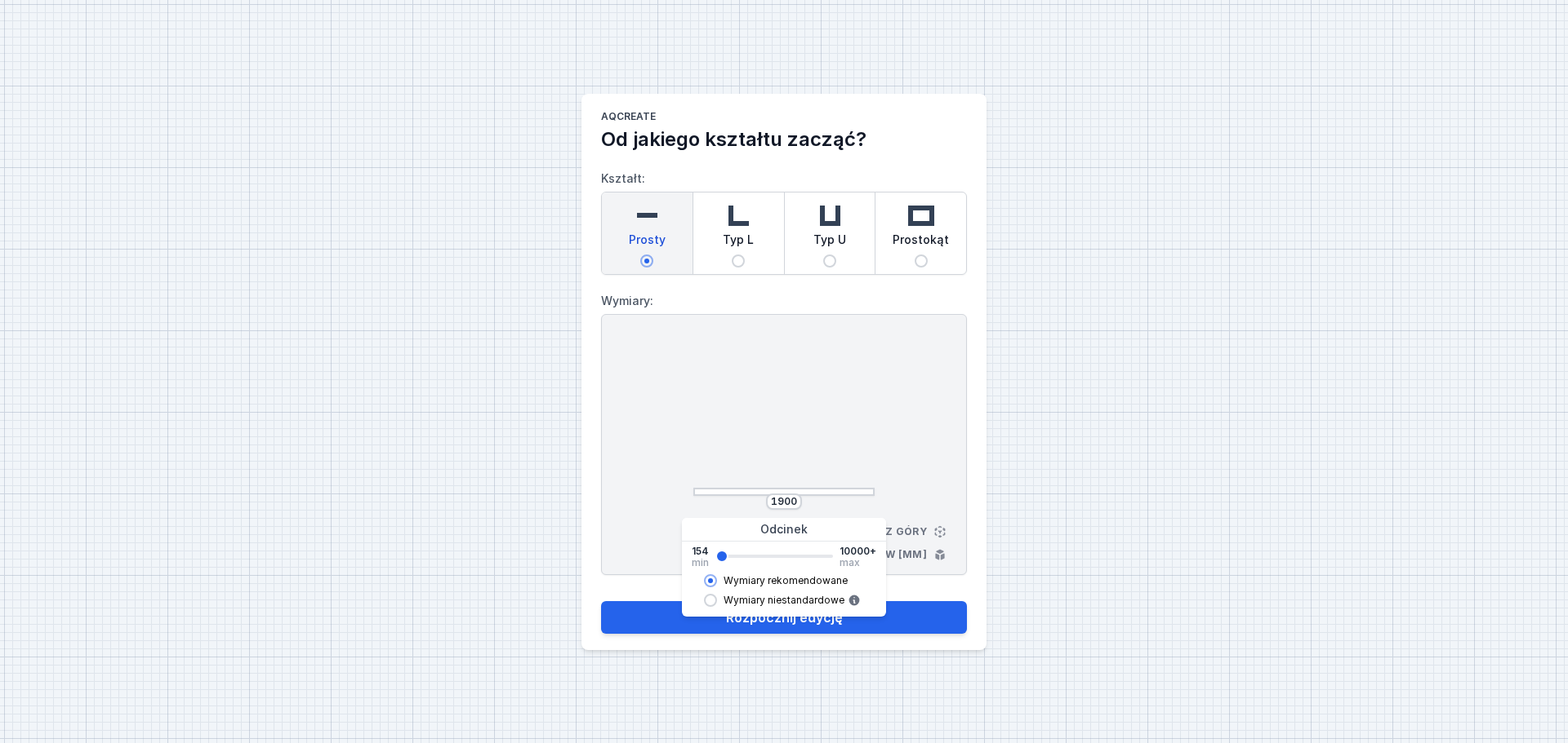
type input "1902"
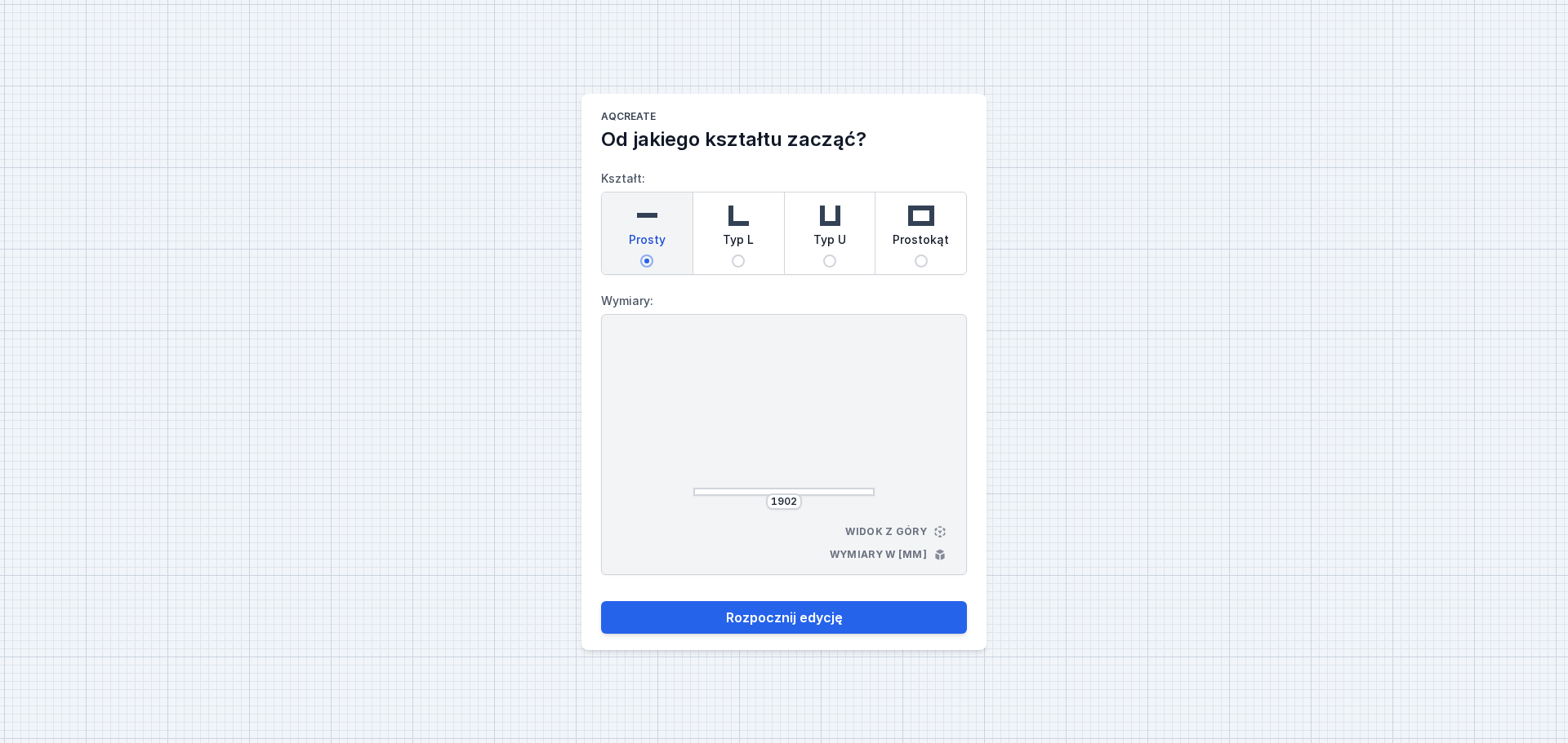
click at [913, 406] on div "1902 Widok z góry Wymiary w [mm]" at bounding box center [784, 445] width 366 height 261
click at [776, 620] on button "Rozpocznij edycję" at bounding box center [784, 617] width 366 height 33
select select "3000"
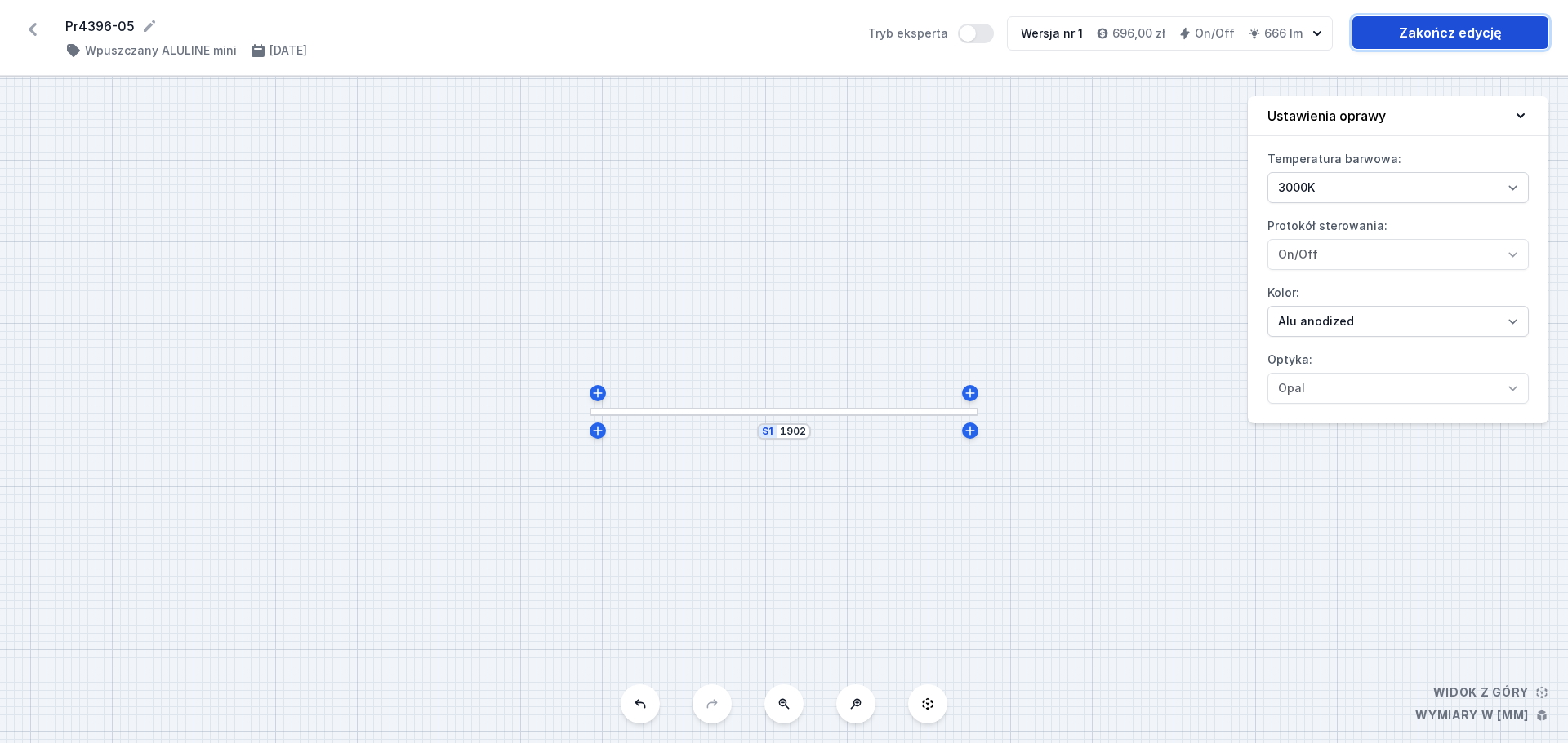
click at [1414, 30] on link "Zakończ edycję" at bounding box center [1450, 33] width 196 height 33
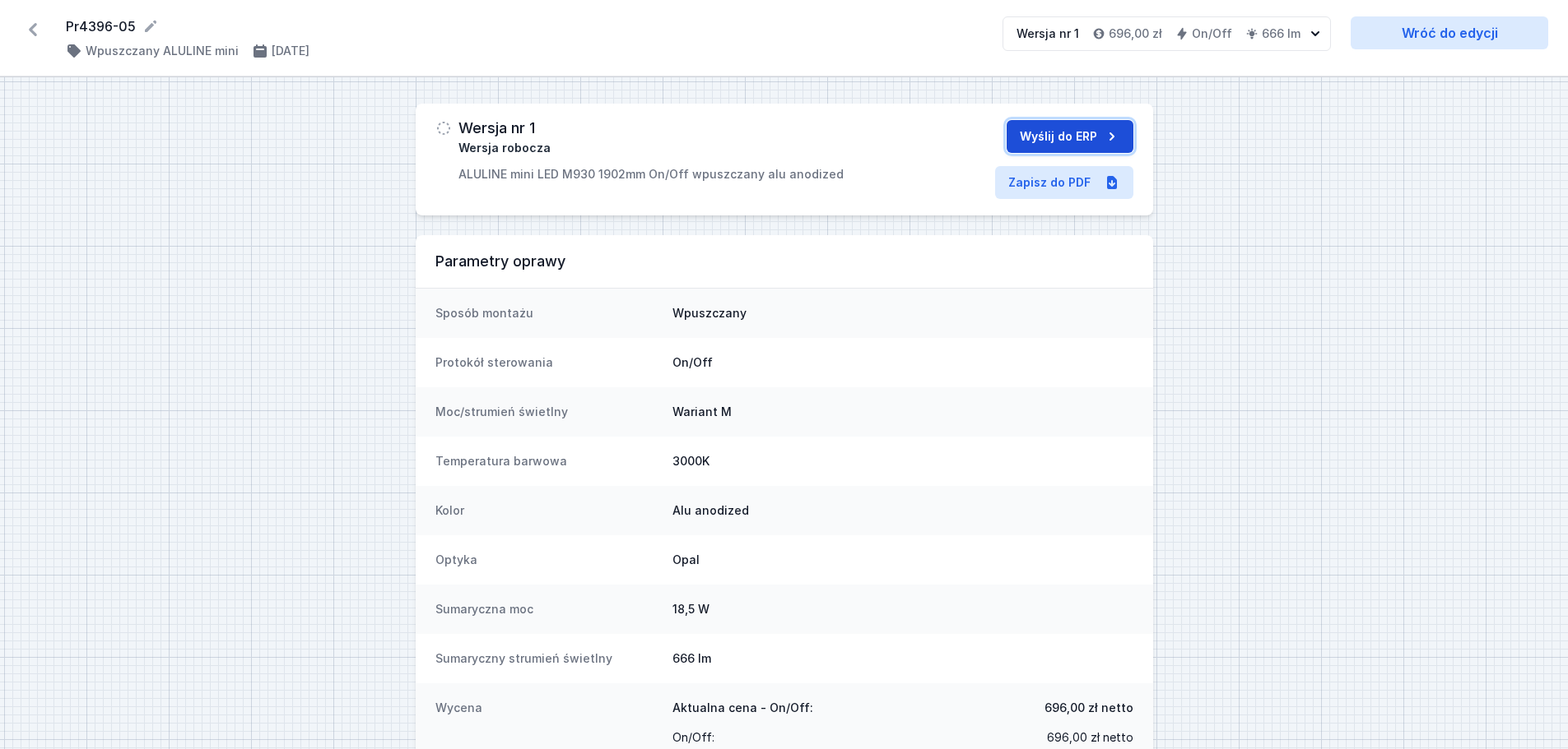
click at [1034, 128] on button "Wyślij do ERP" at bounding box center [1070, 136] width 127 height 33
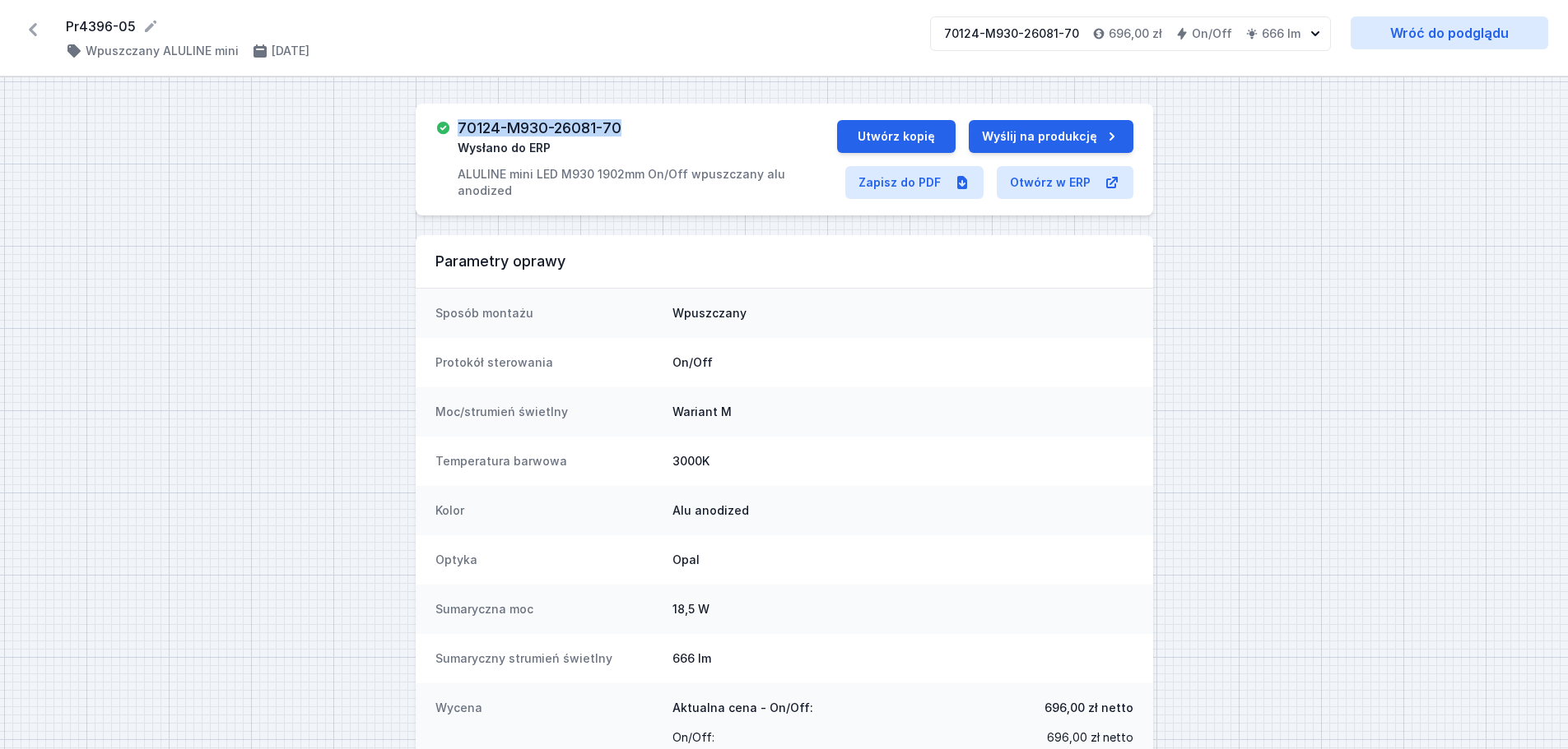
drag, startPoint x: 628, startPoint y: 127, endPoint x: 454, endPoint y: 122, distance: 174.1
click at [454, 122] on div "70124-M930-26081-70 Wysłano do ERP ALULINE mini LED M930 1902mm On/Off wpuszcza…" at bounding box center [635, 160] width 401 height 79
copy h3 "70124-M930-26081-70"
